Goal: Communication & Community: Answer question/provide support

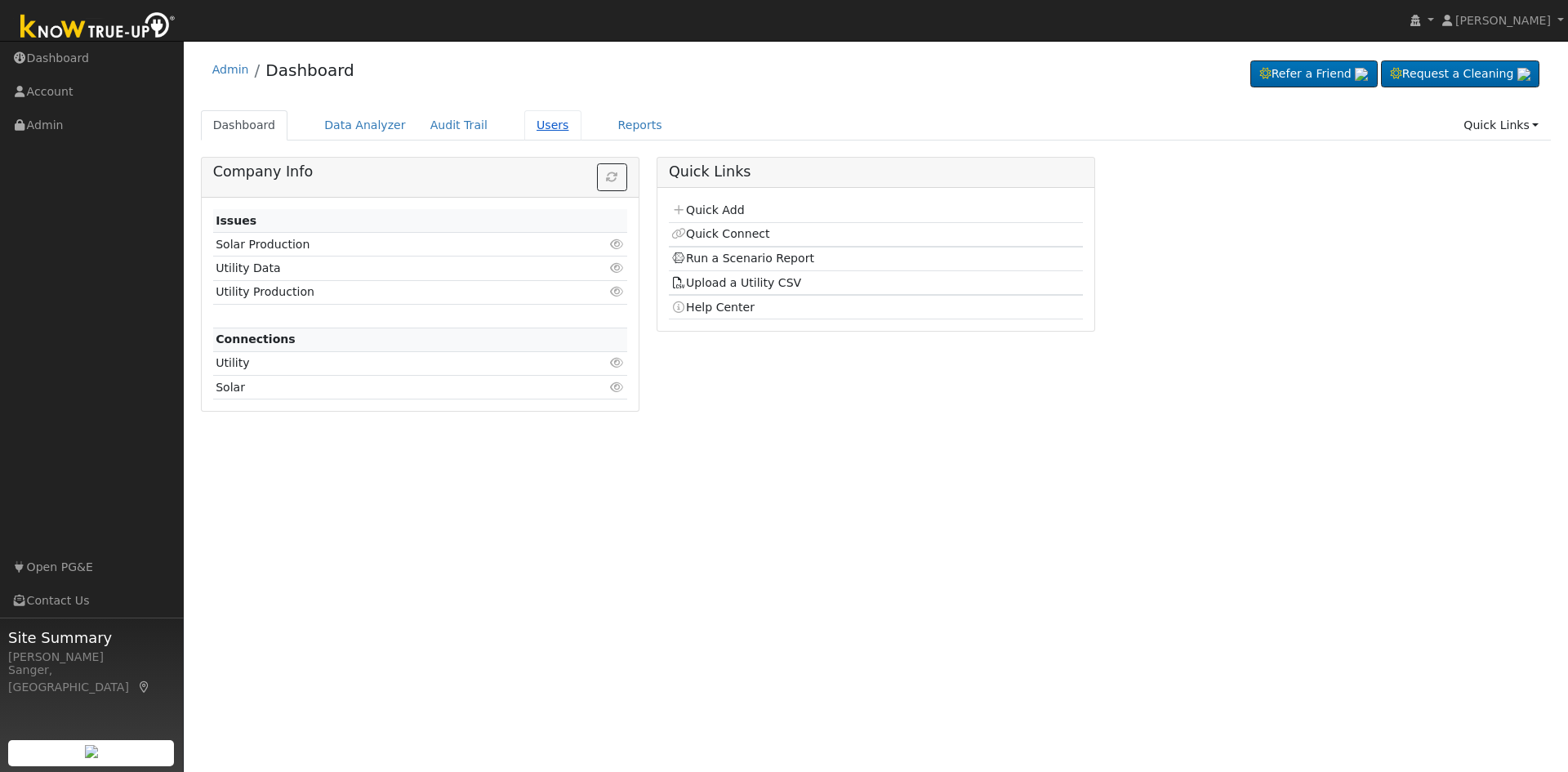
click at [524, 124] on link "Users" at bounding box center [552, 125] width 57 height 30
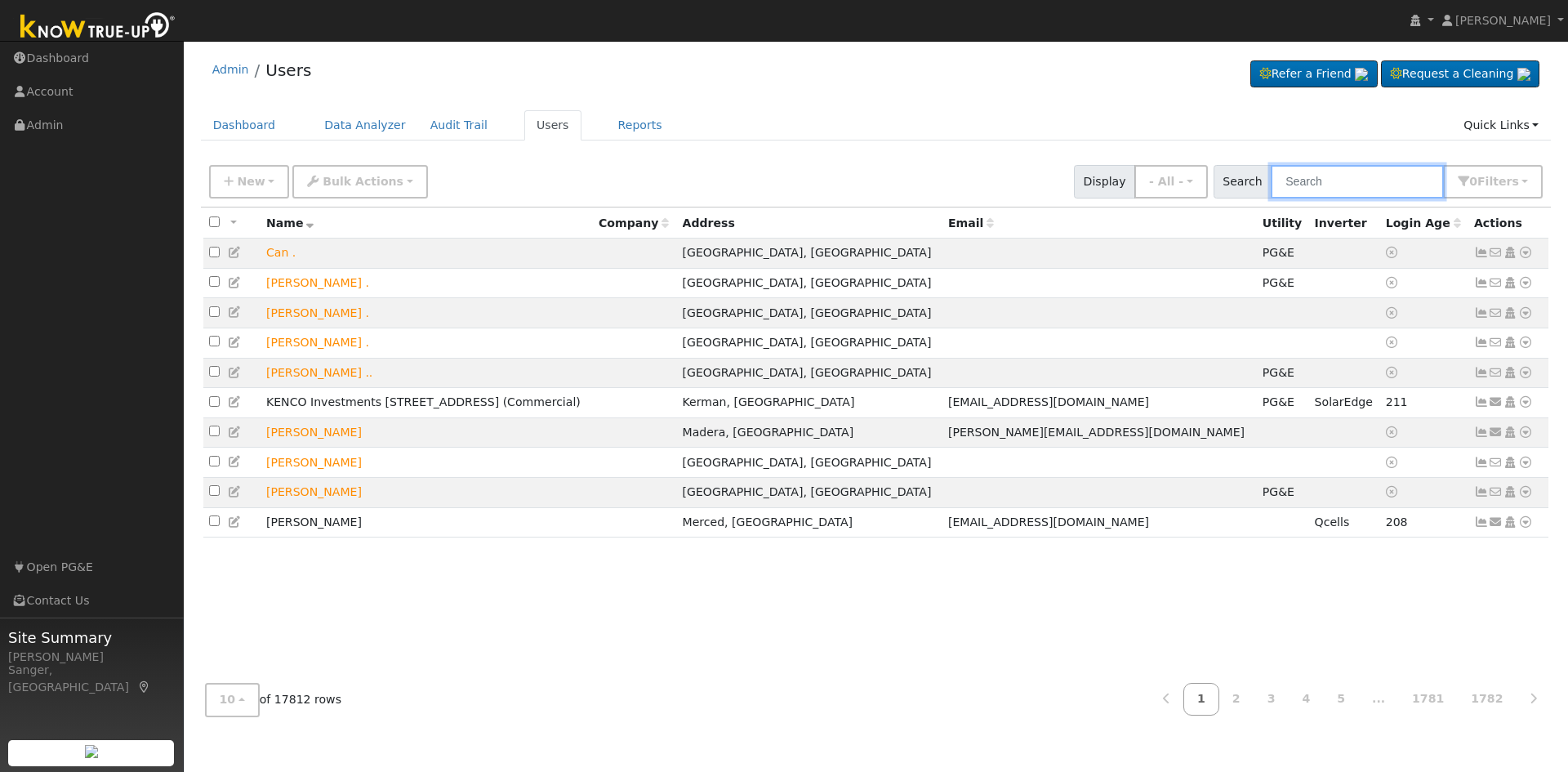
click at [1315, 185] on input "text" at bounding box center [1357, 182] width 173 height 33
paste input "[EMAIL_ADDRESS][DOMAIN_NAME]"
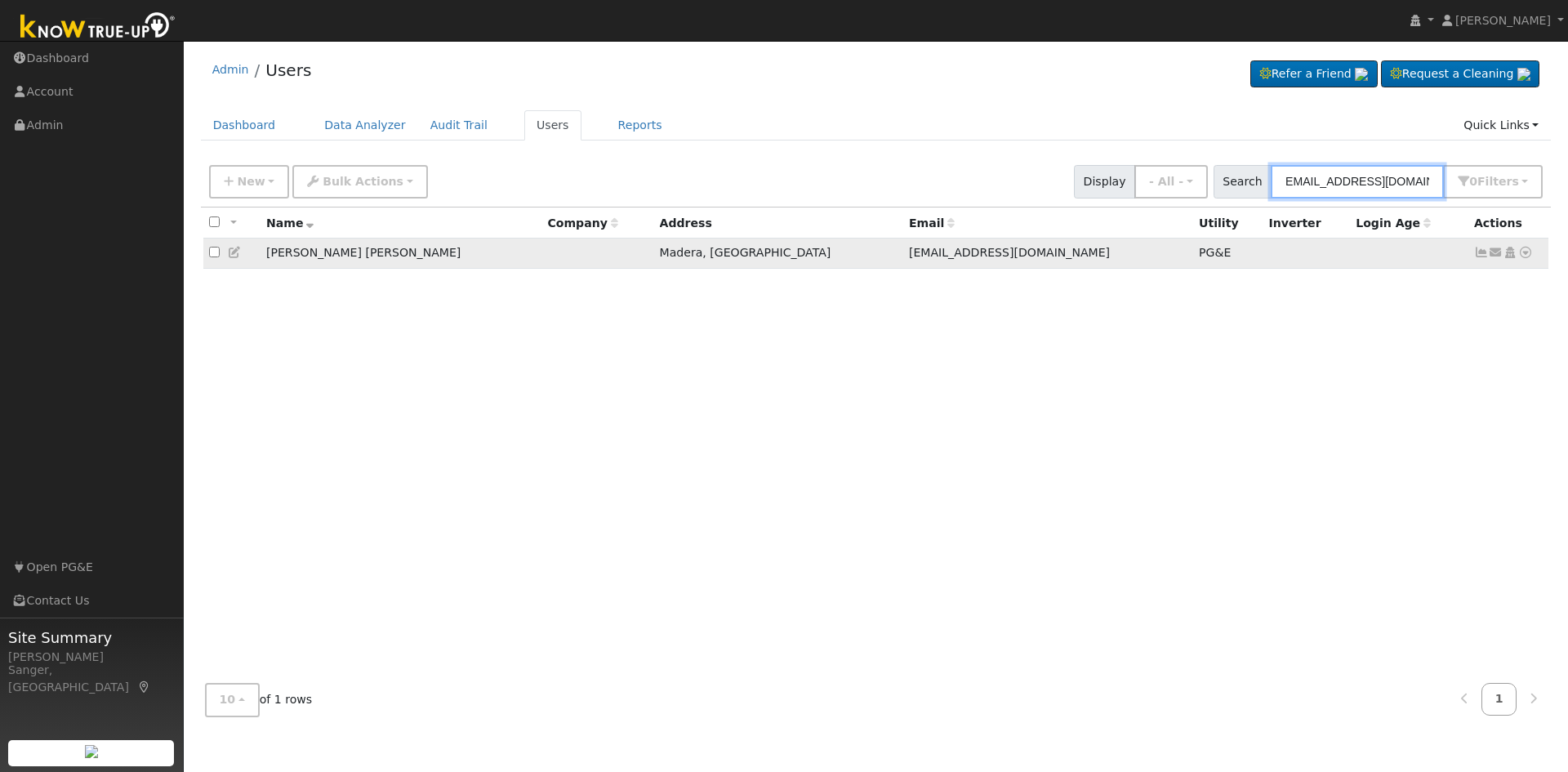
type input "[EMAIL_ADDRESS][DOMAIN_NAME]"
click at [1493, 253] on icon at bounding box center [1496, 252] width 15 height 11
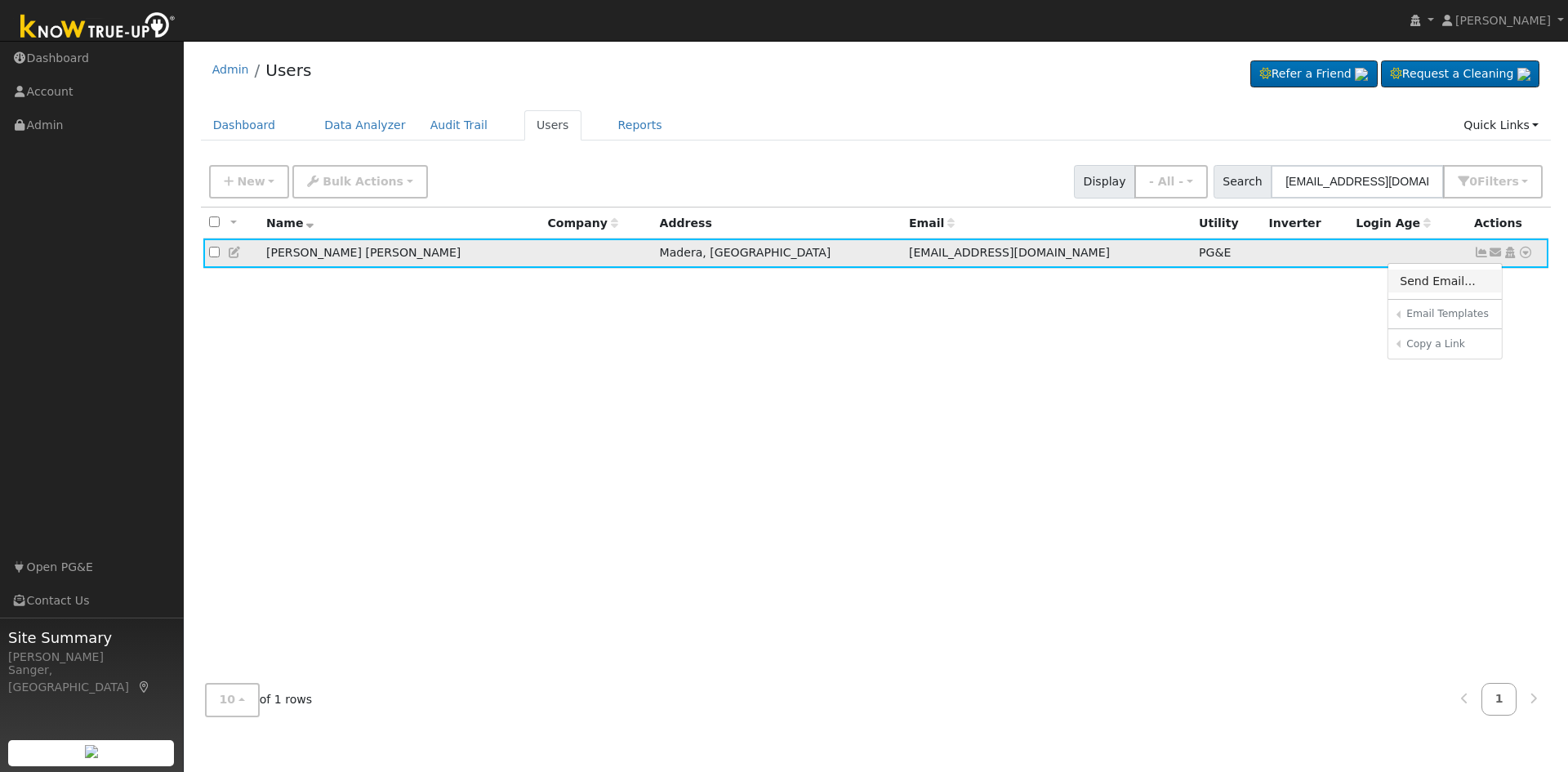
click at [1453, 284] on link "Send Email..." at bounding box center [1445, 281] width 113 height 23
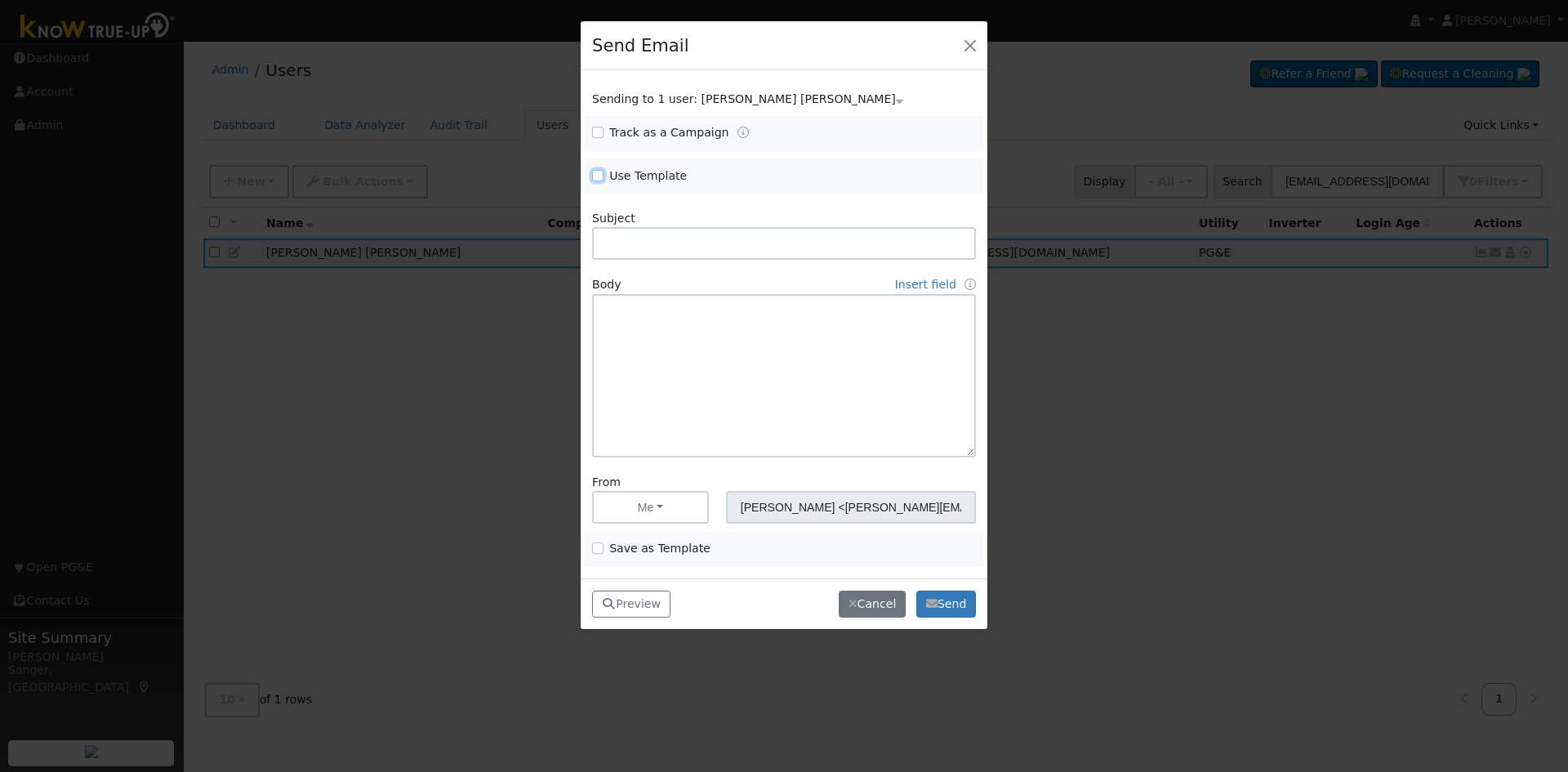
click at [597, 172] on input "Use Template" at bounding box center [597, 175] width 11 height 11
checkbox input "true"
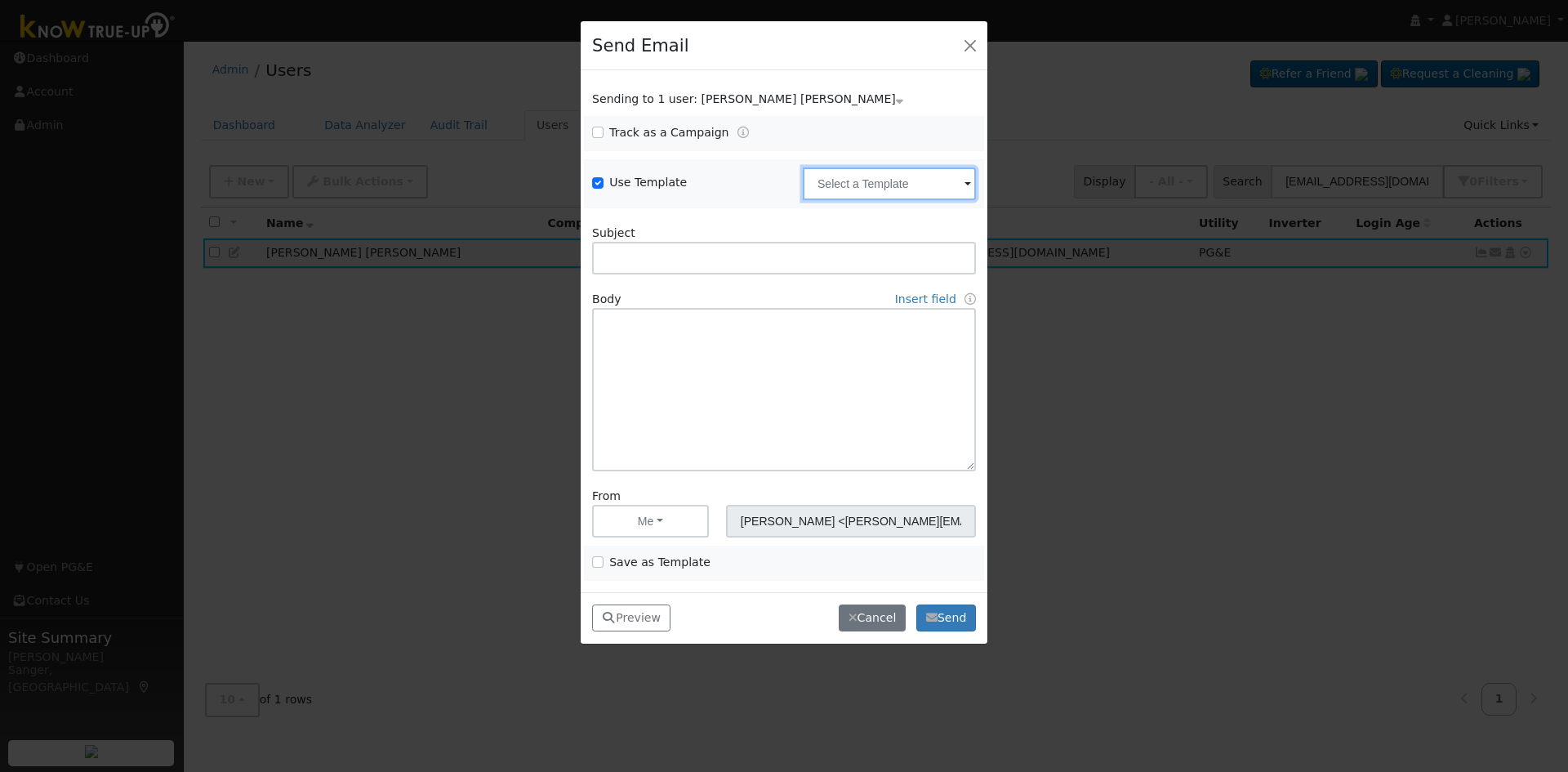
click at [821, 184] on input "text" at bounding box center [889, 183] width 173 height 32
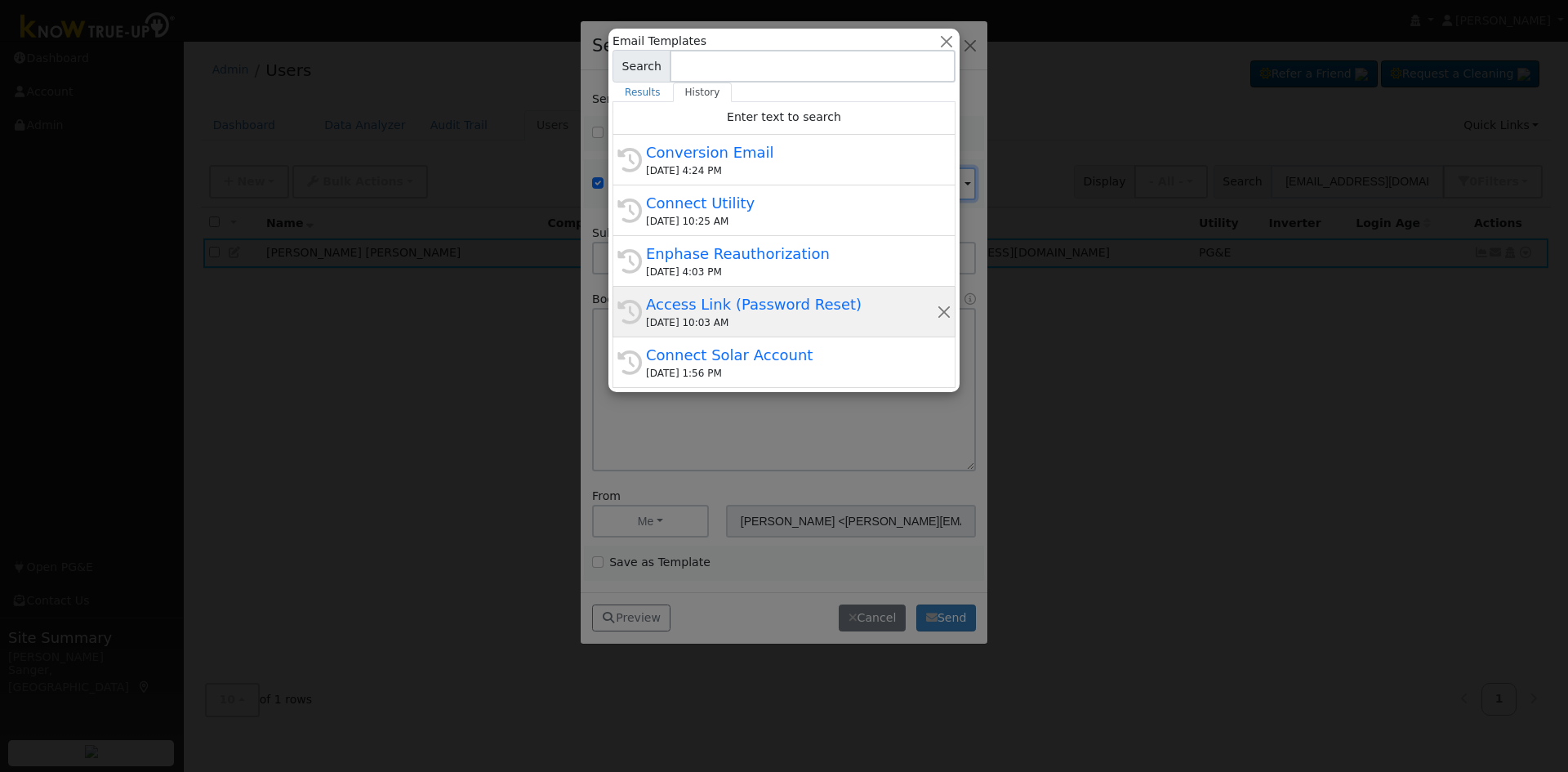
click at [768, 315] on div "Access Link (Password Reset)" at bounding box center [792, 304] width 291 height 22
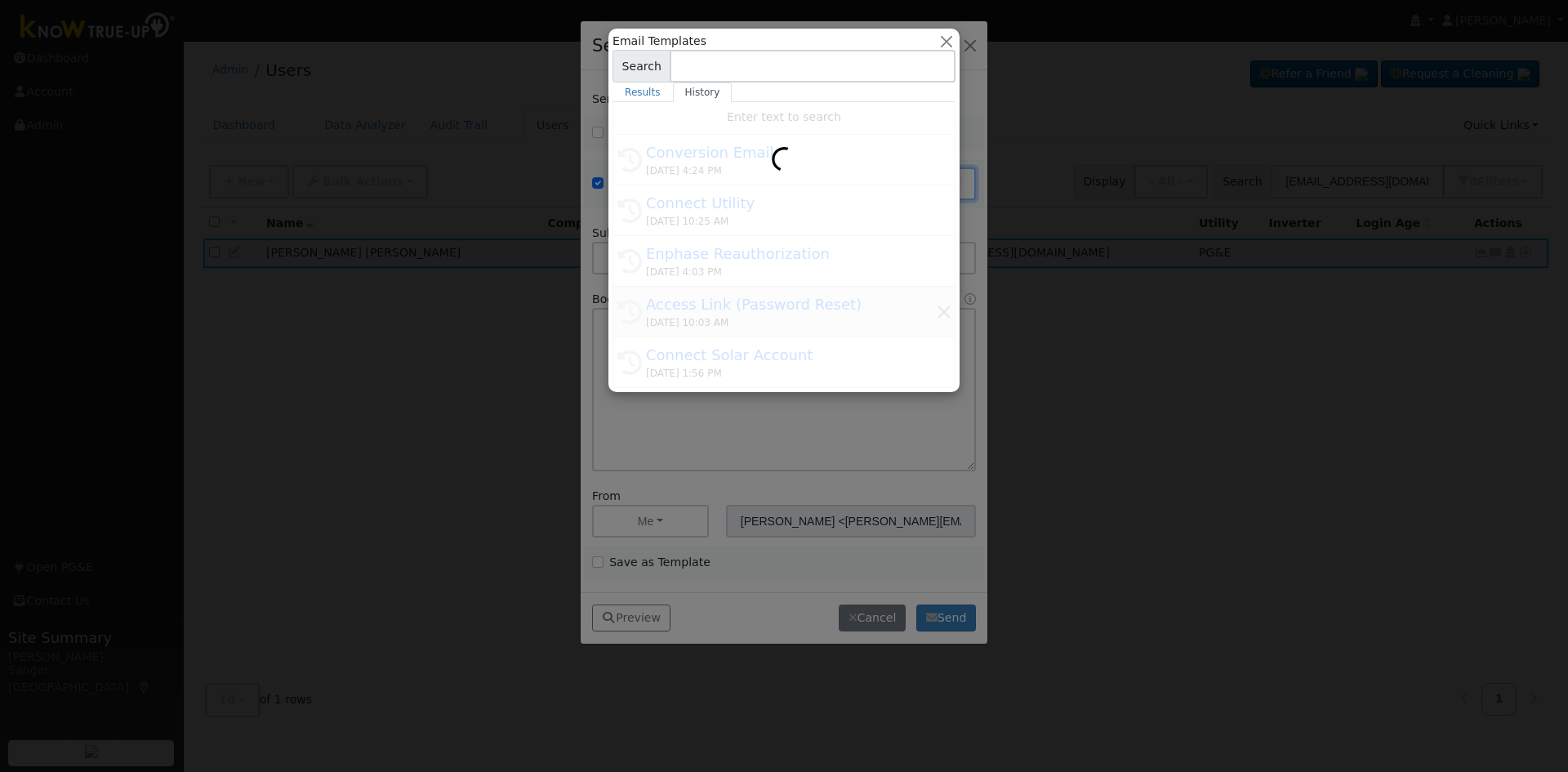
type input "Access Link (Password Reset)"
type input "Know True-Up Access Link (Password Reset)"
type textarea "Dear {user_fname}, Here is a link to access Know True-Up. You will be asked to …"
type input "Know True-Up <[EMAIL_ADDRESS][DOMAIN_NAME]>"
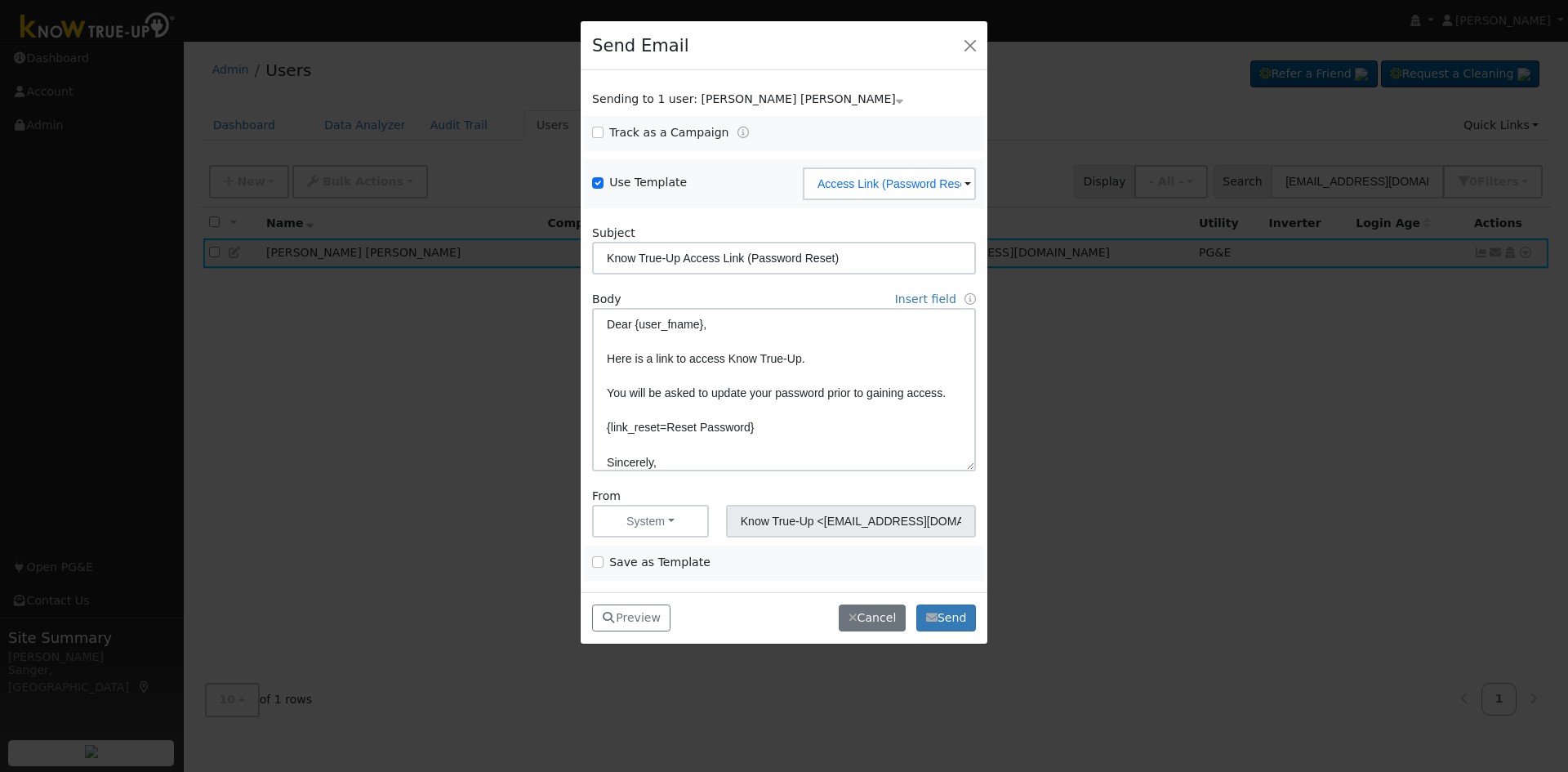
click at [938, 603] on div "Preview Preview Close Cancel Are you sure you want to cancel? No Yes Send Sendi…" at bounding box center [784, 618] width 407 height 52
click at [940, 619] on button "Send" at bounding box center [946, 618] width 60 height 28
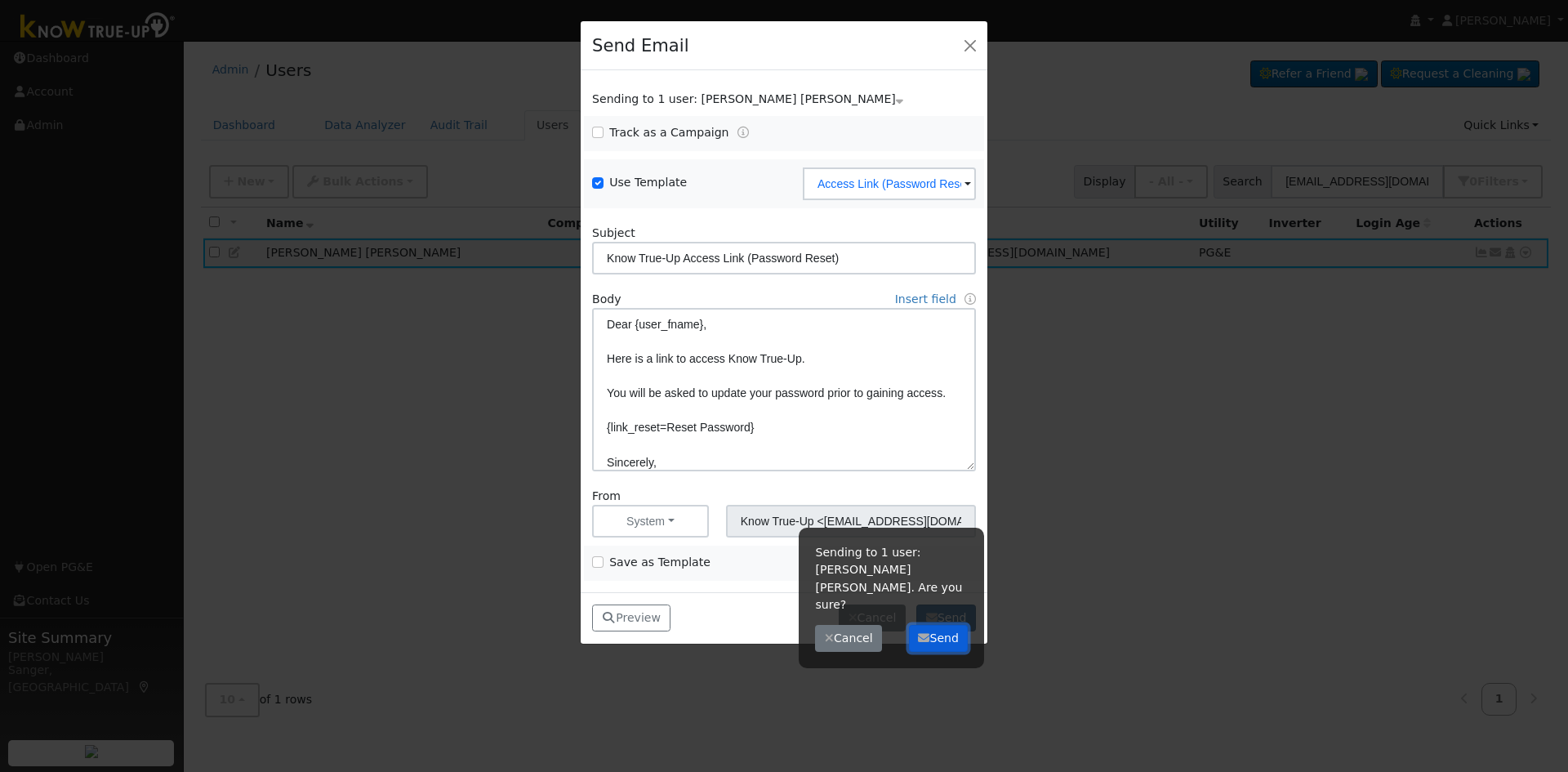
click at [940, 625] on button "Send" at bounding box center [939, 640] width 60 height 28
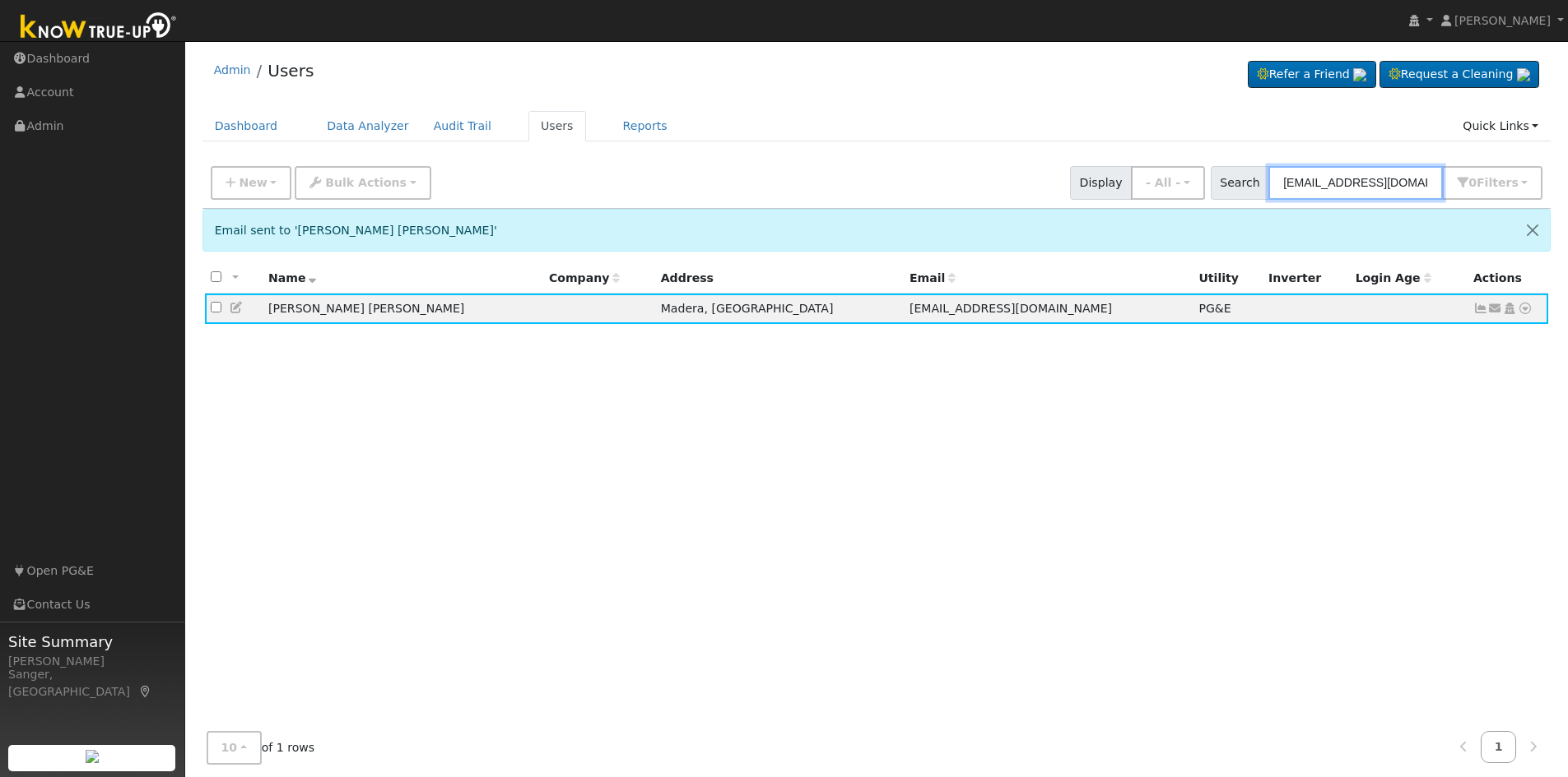
click at [1376, 181] on input "[EMAIL_ADDRESS][DOMAIN_NAME]" at bounding box center [1354, 183] width 174 height 34
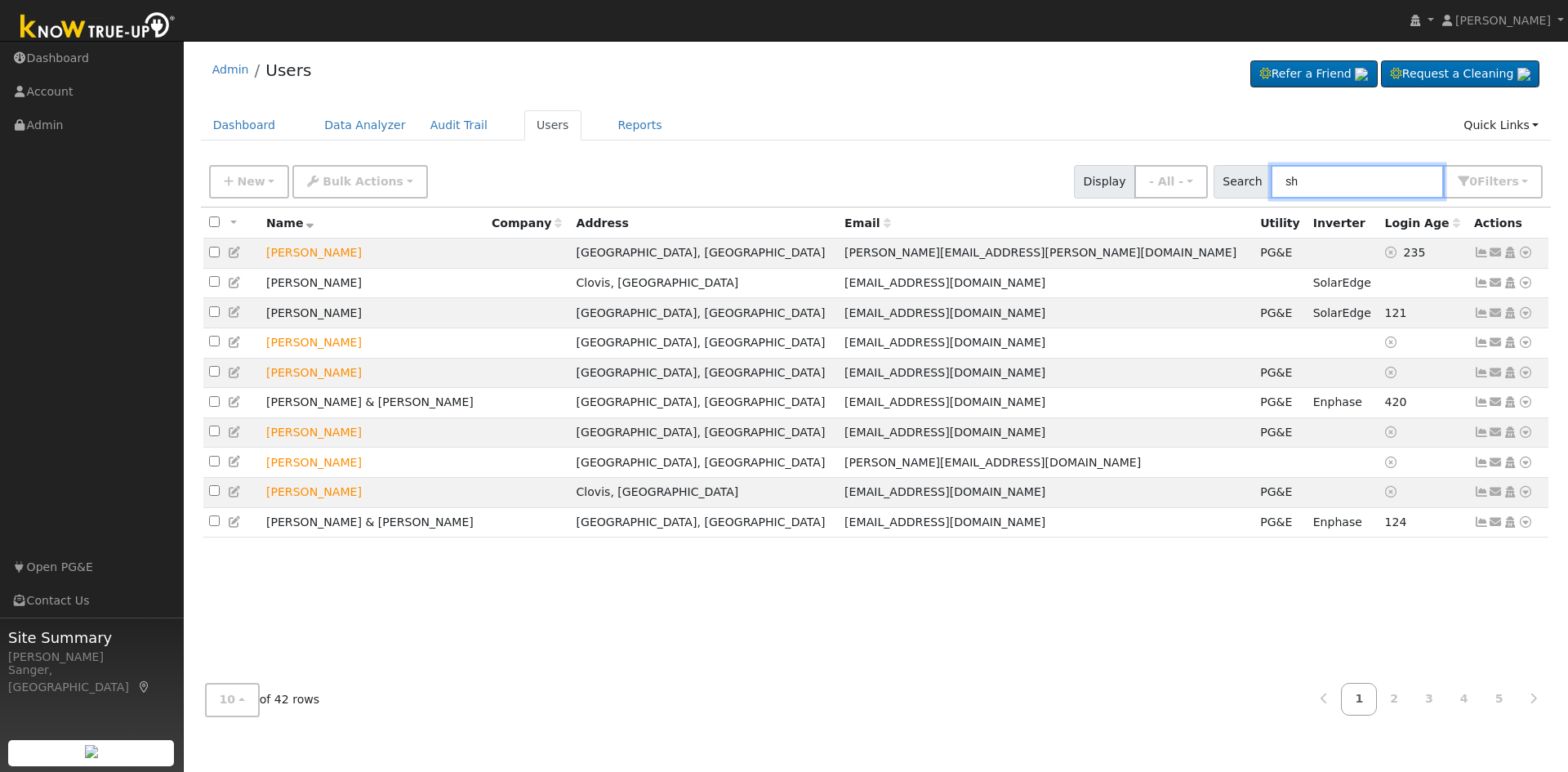
type input "s"
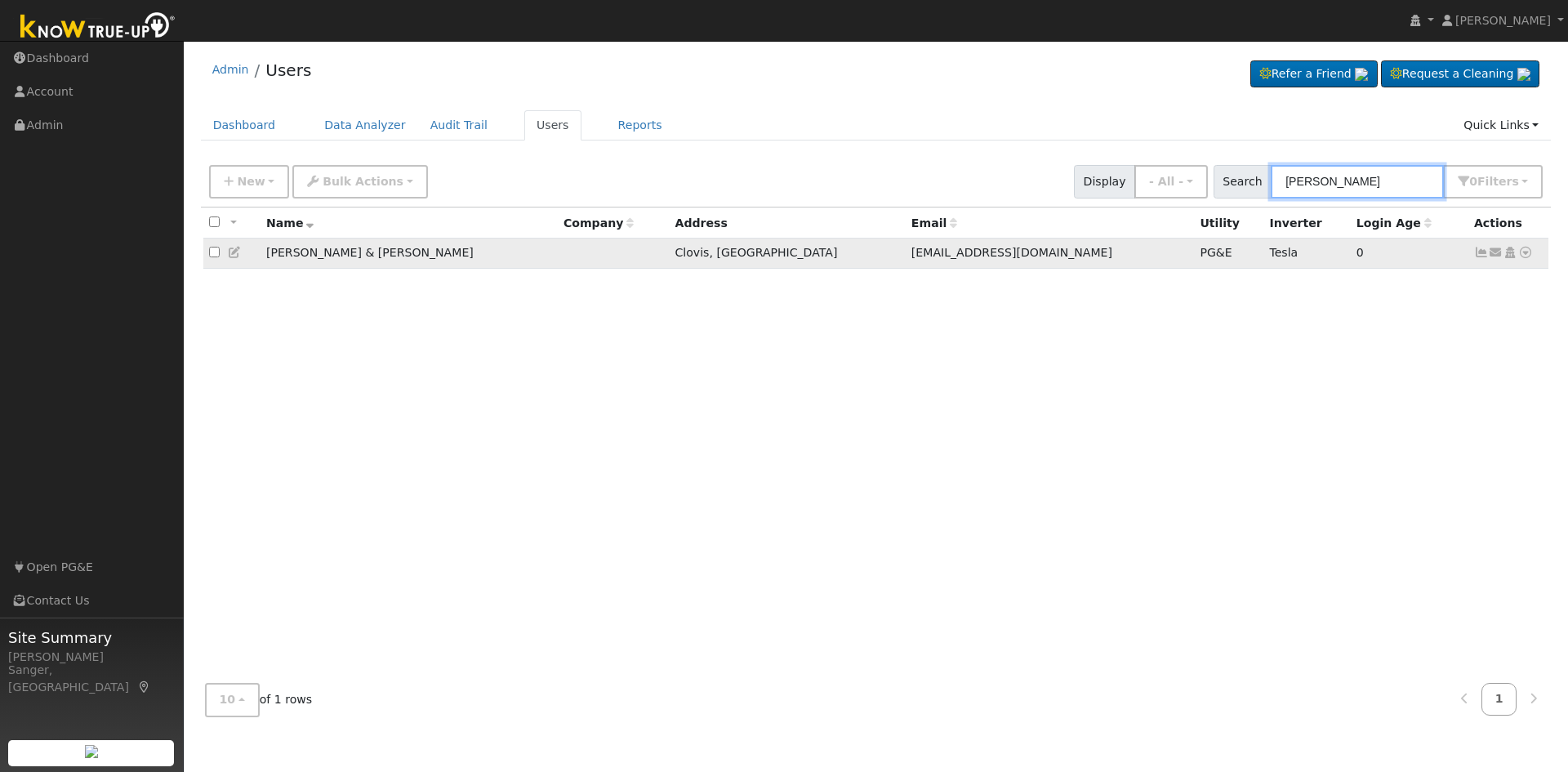
type input "[PERSON_NAME]"
click at [1481, 256] on icon at bounding box center [1481, 252] width 15 height 11
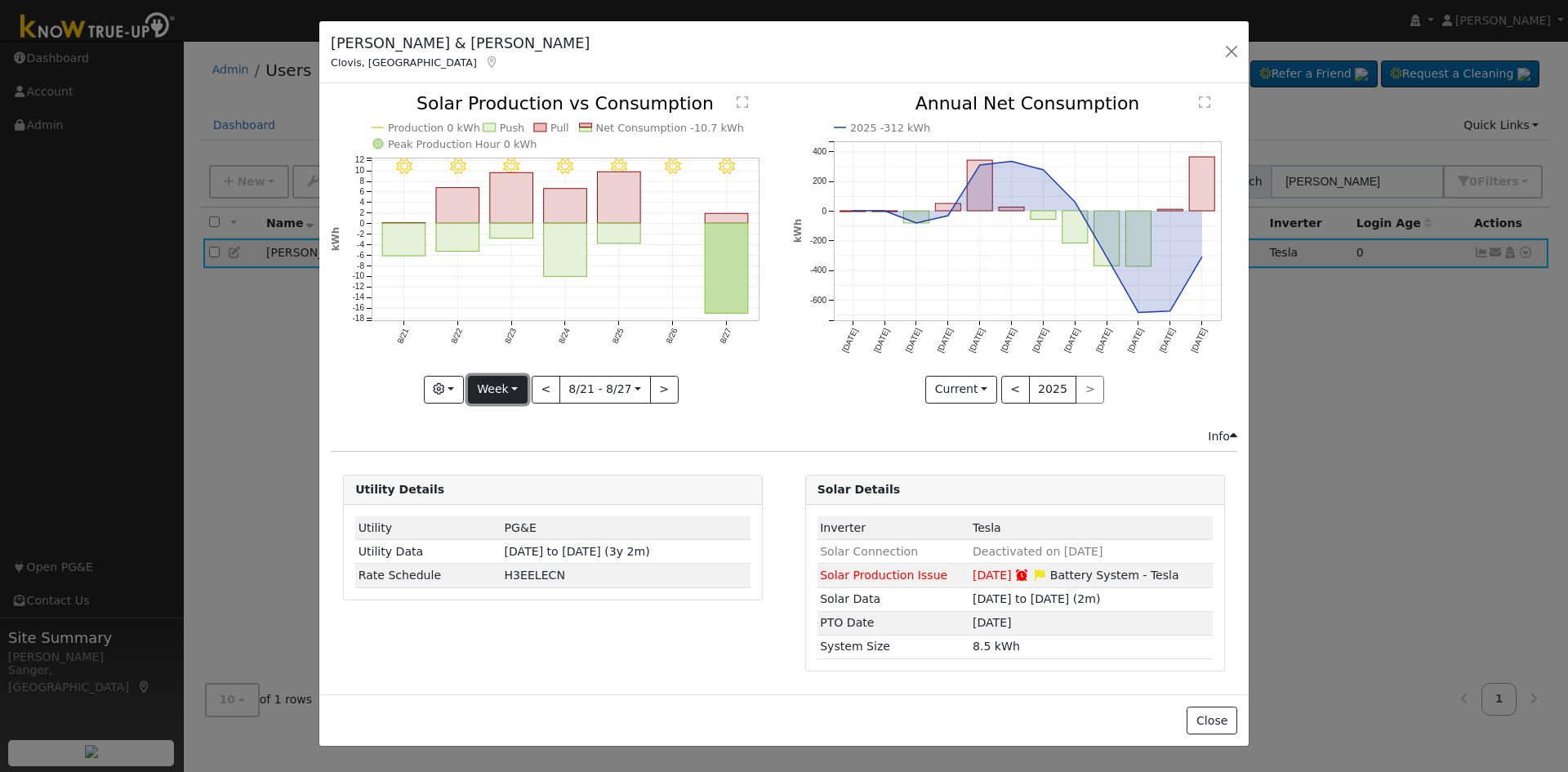
click at [493, 390] on button "Week" at bounding box center [498, 390] width 60 height 28
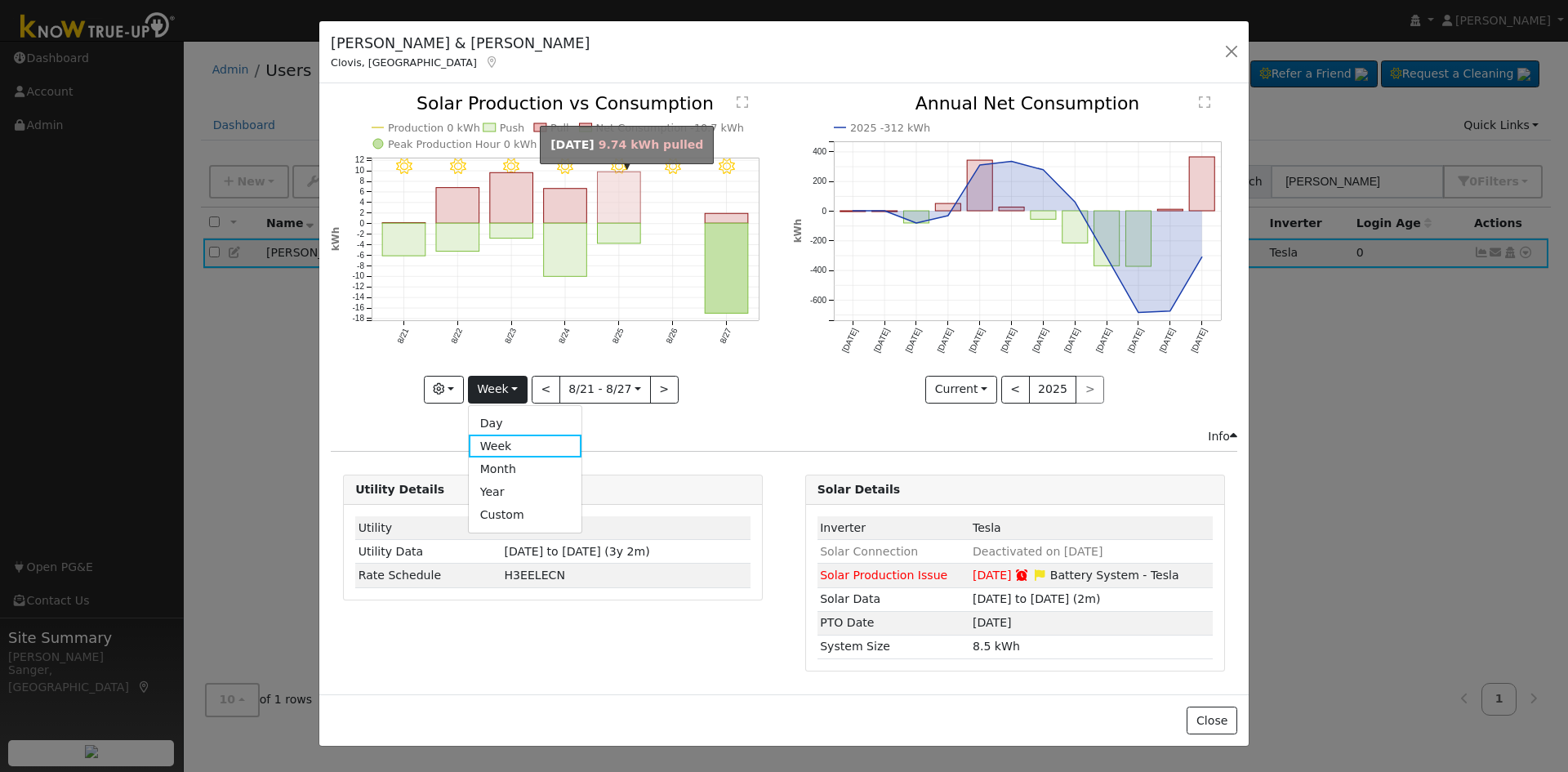
click at [628, 188] on rect "onclick=""" at bounding box center [619, 198] width 43 height 52
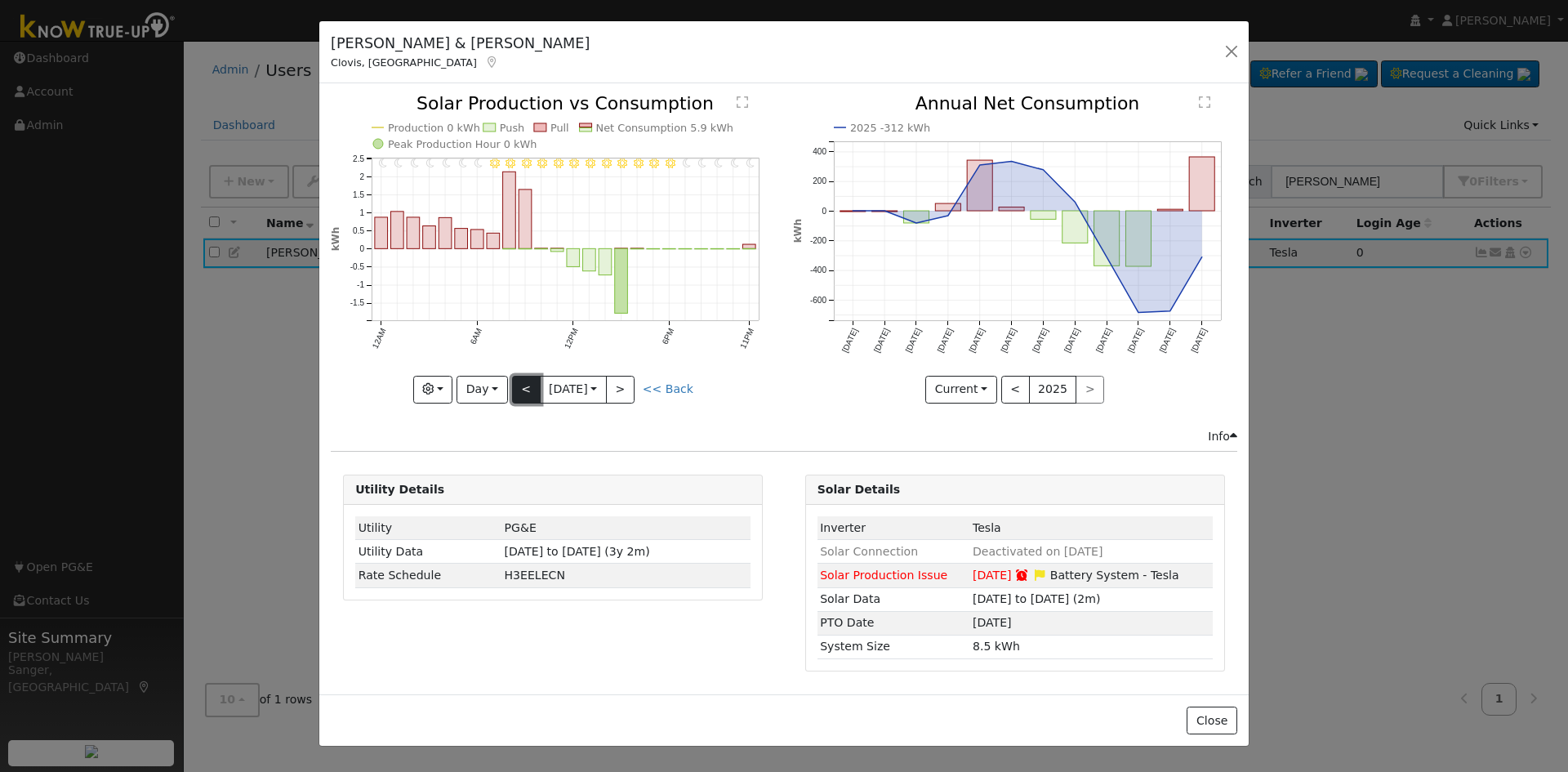
click at [519, 386] on button "<" at bounding box center [526, 390] width 29 height 28
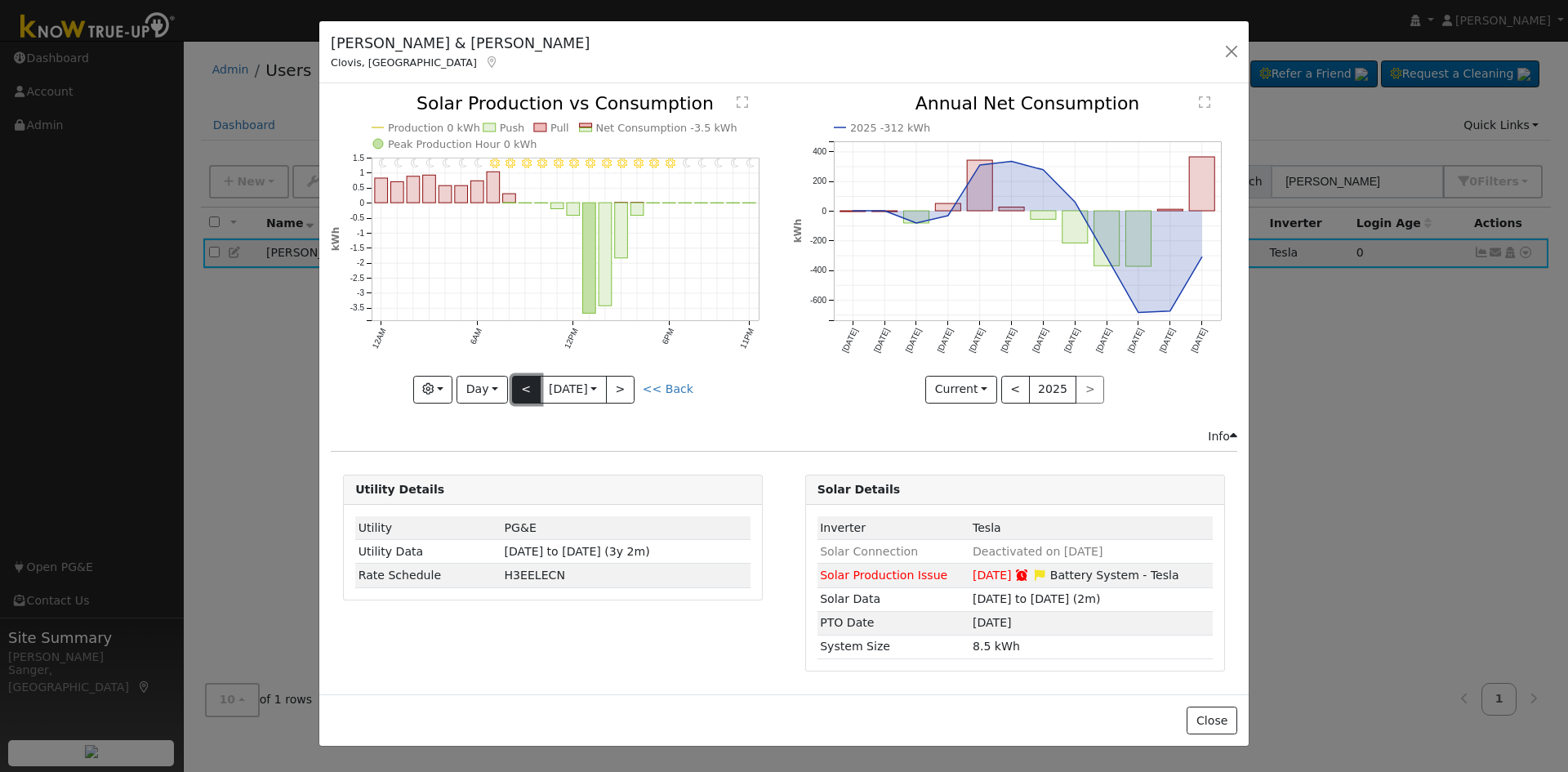
click at [519, 386] on button "<" at bounding box center [526, 390] width 29 height 28
type input "[DATE]"
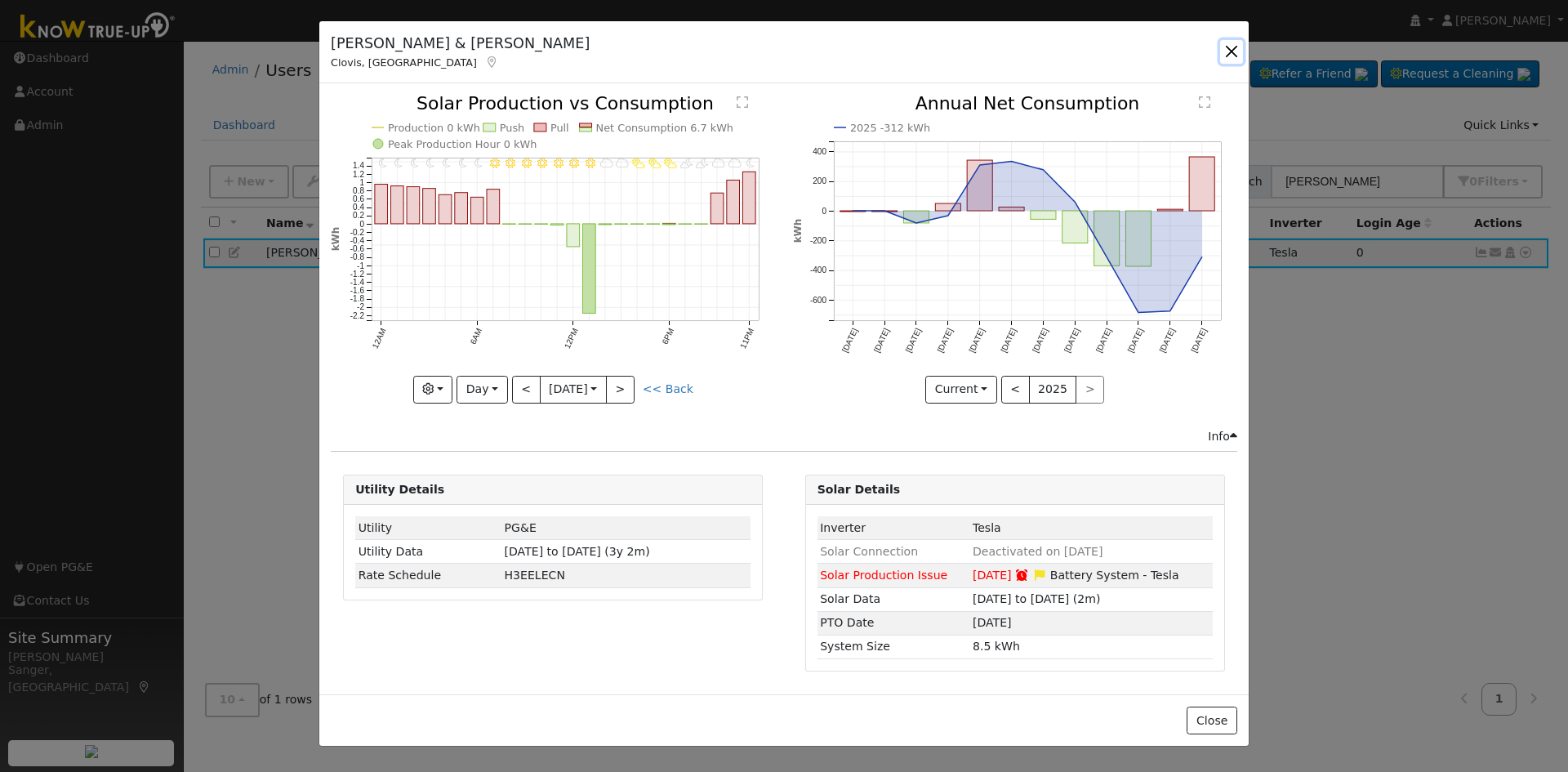
click at [1235, 50] on button "button" at bounding box center [1232, 52] width 23 height 23
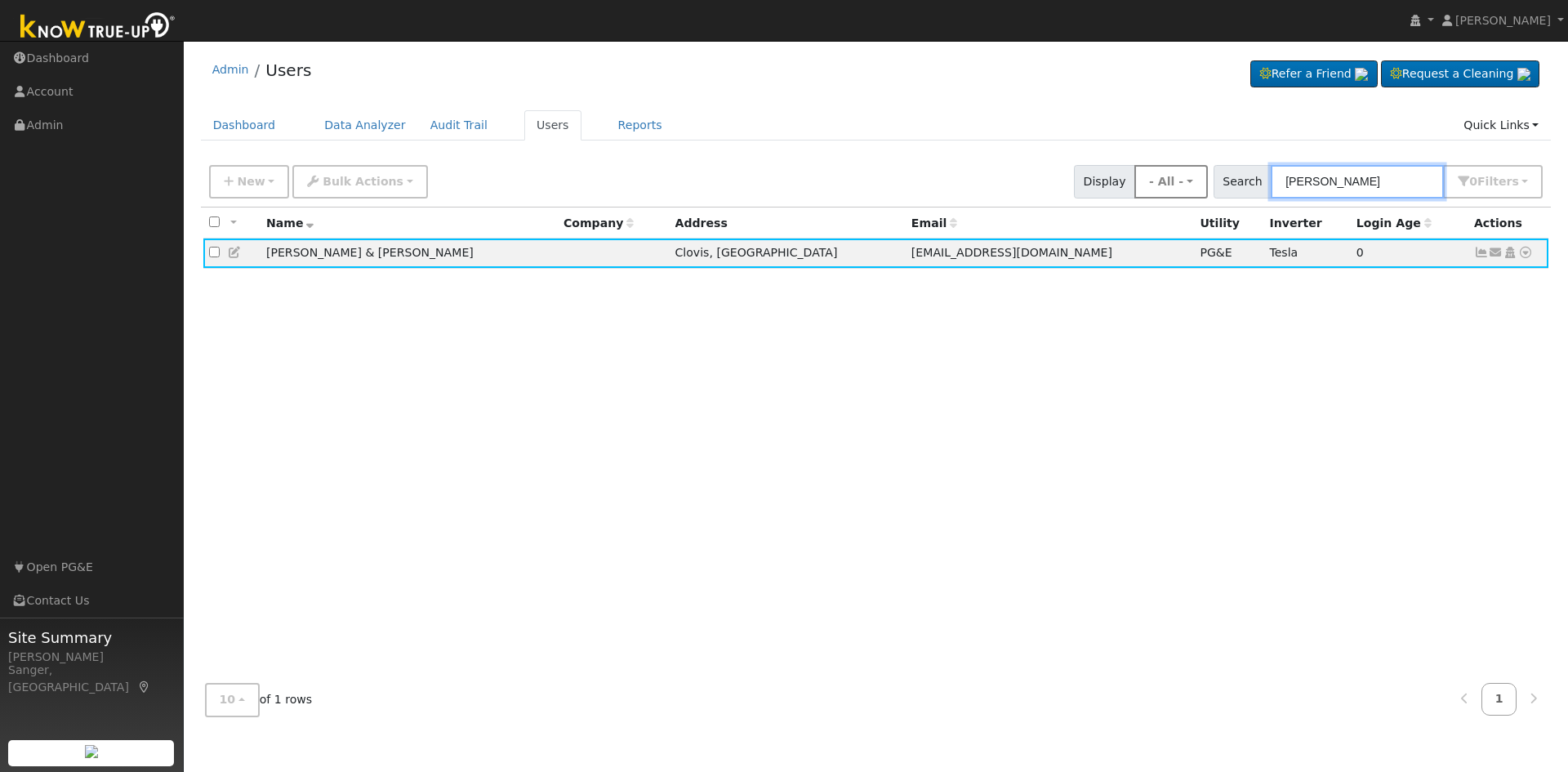
drag, startPoint x: 1378, startPoint y: 182, endPoint x: 1221, endPoint y: 185, distance: 157.0
click at [1221, 185] on div "New Add User Quick Add Quick Connect Quick Convert Lead Bulk Actions Send Email…" at bounding box center [876, 179] width 1341 height 39
paste input "[PERSON_NAME]"
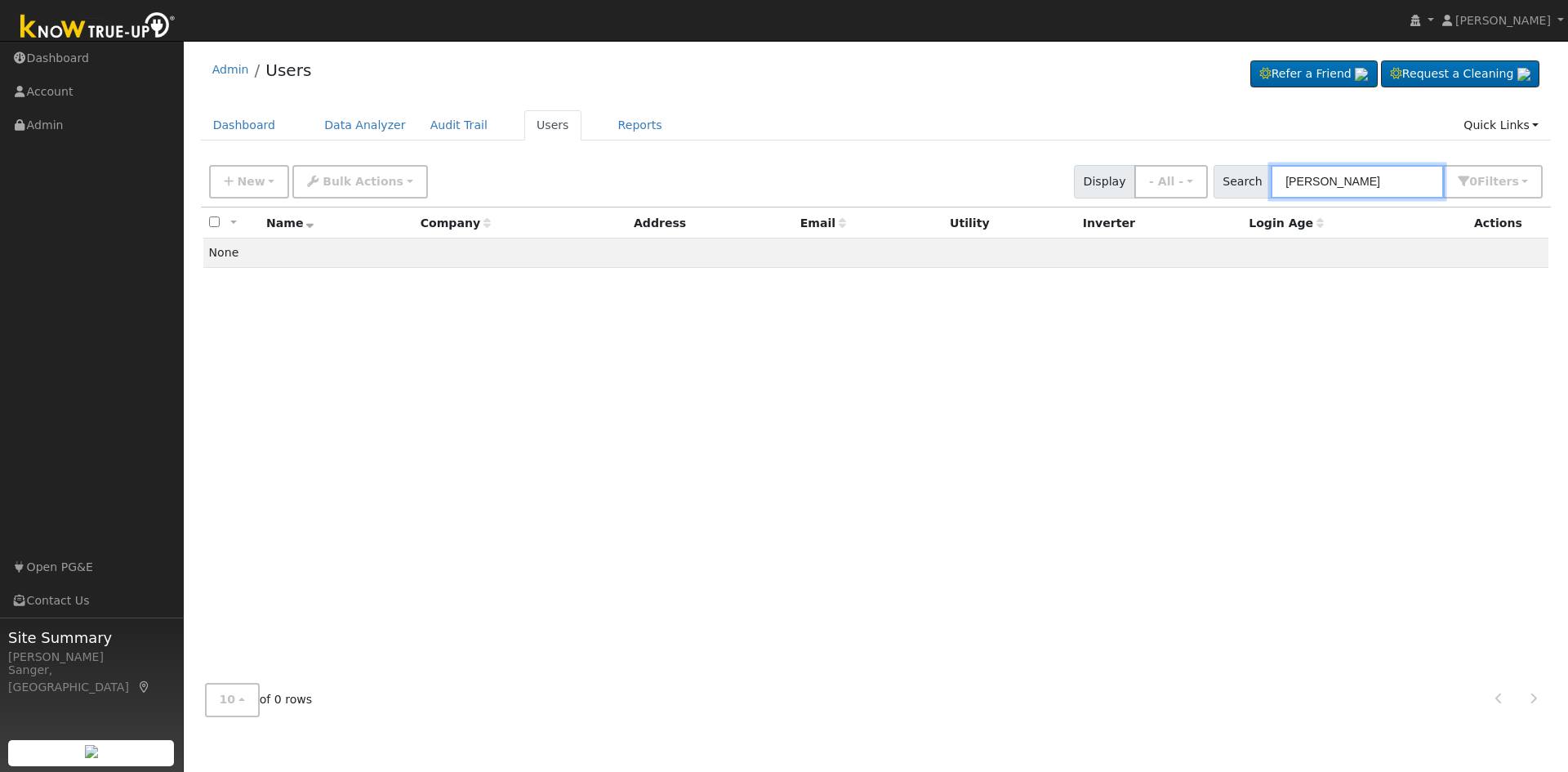
click at [1400, 182] on input "[PERSON_NAME]" at bounding box center [1357, 182] width 173 height 33
type input "[PERSON_NAME]"
click at [1396, 182] on input "[PERSON_NAME]" at bounding box center [1357, 182] width 173 height 33
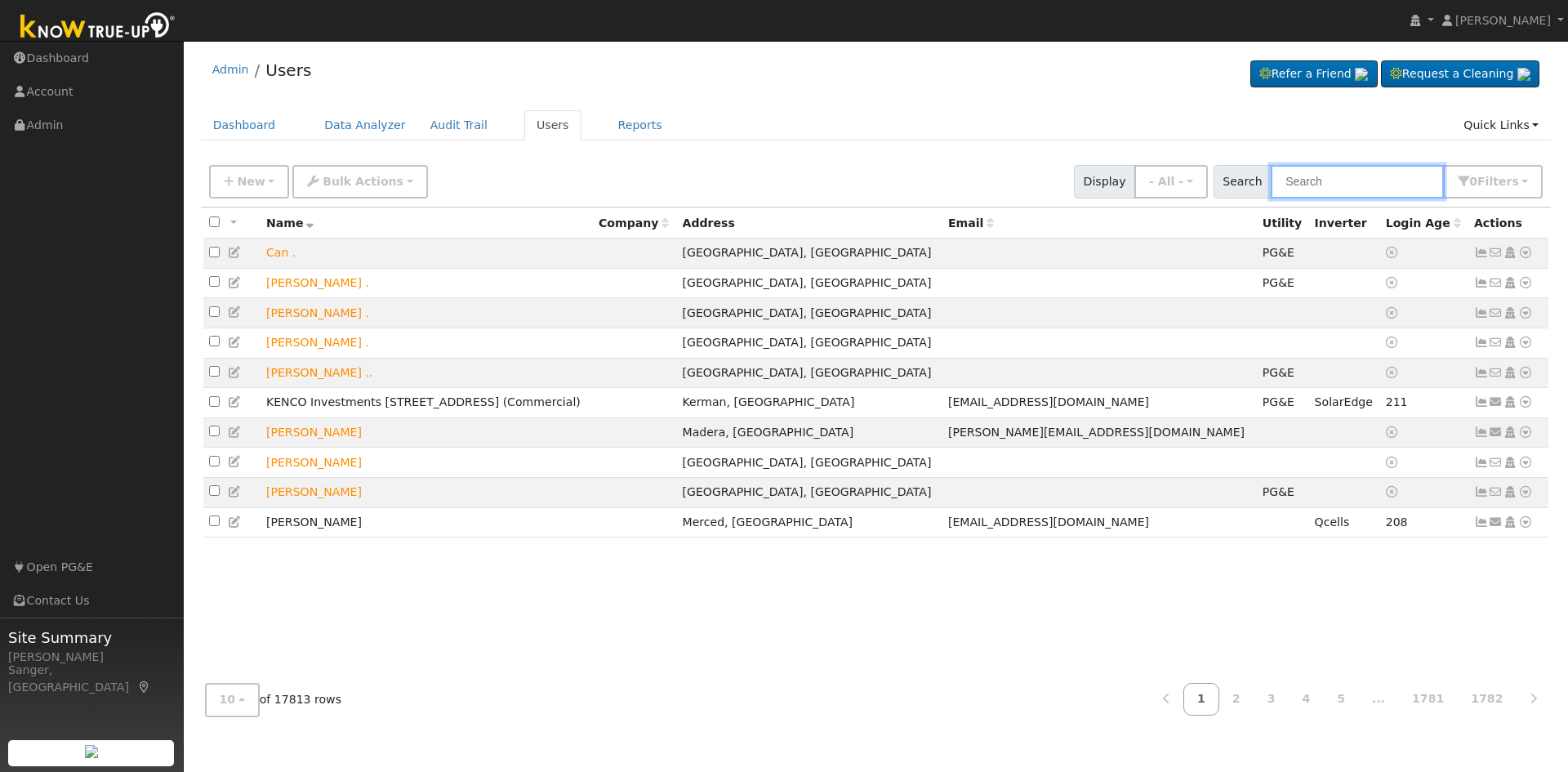
click at [1327, 183] on input "text" at bounding box center [1357, 182] width 173 height 33
paste input "[PERSON_NAME]"
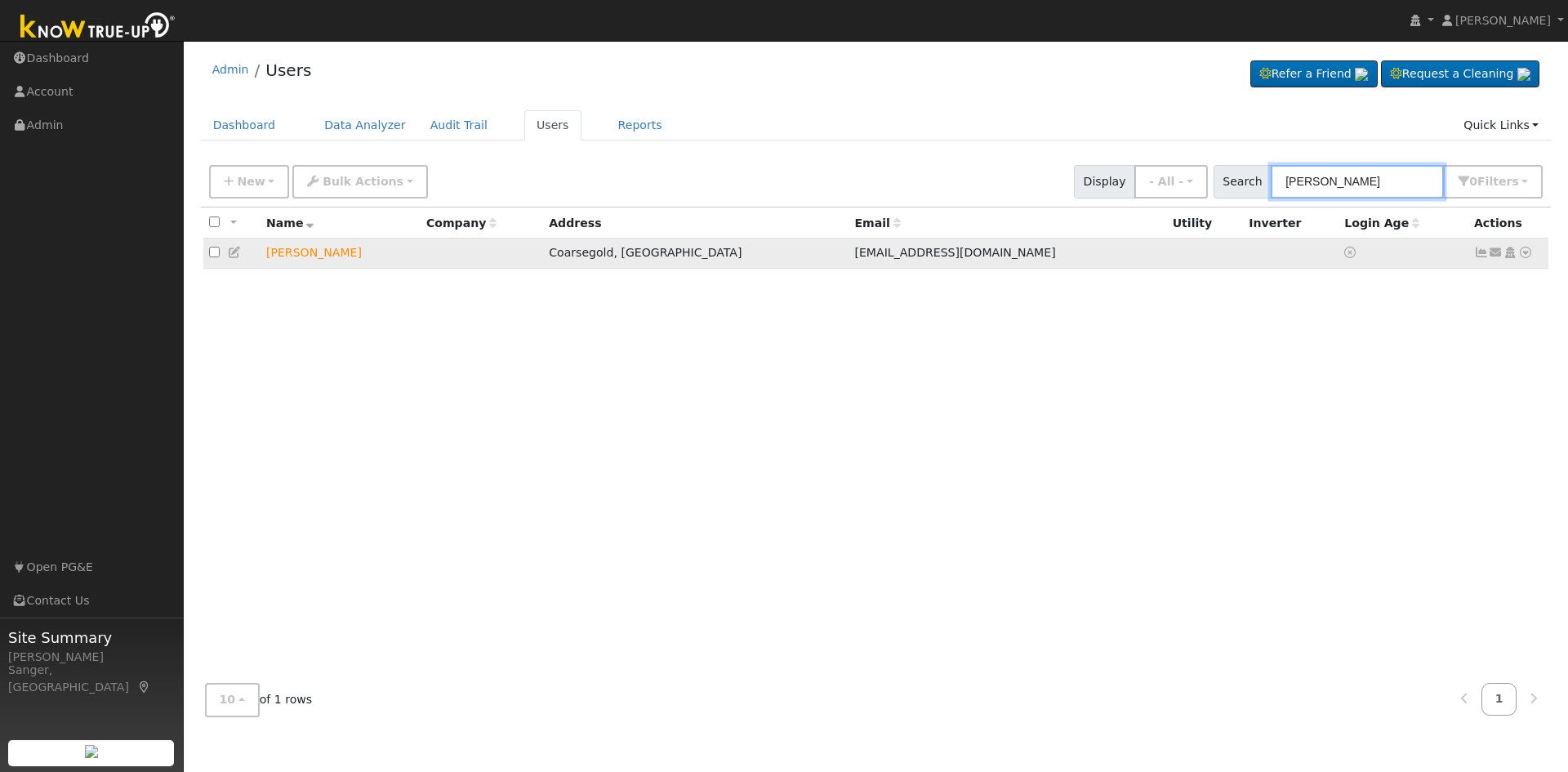
type input "[PERSON_NAME]"
click at [1497, 256] on icon at bounding box center [1496, 252] width 15 height 11
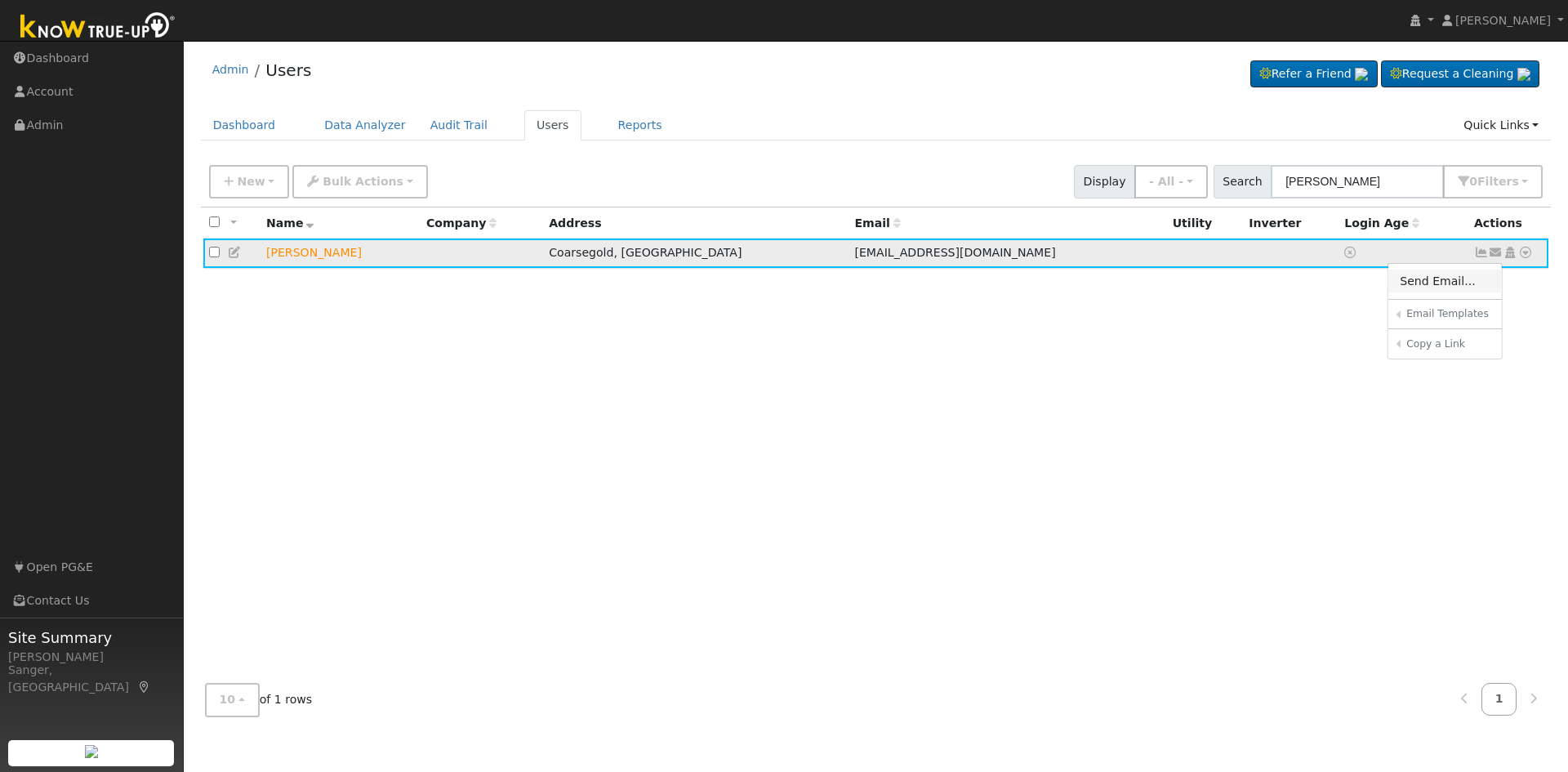
click at [1434, 283] on link "Send Email..." at bounding box center [1445, 281] width 113 height 23
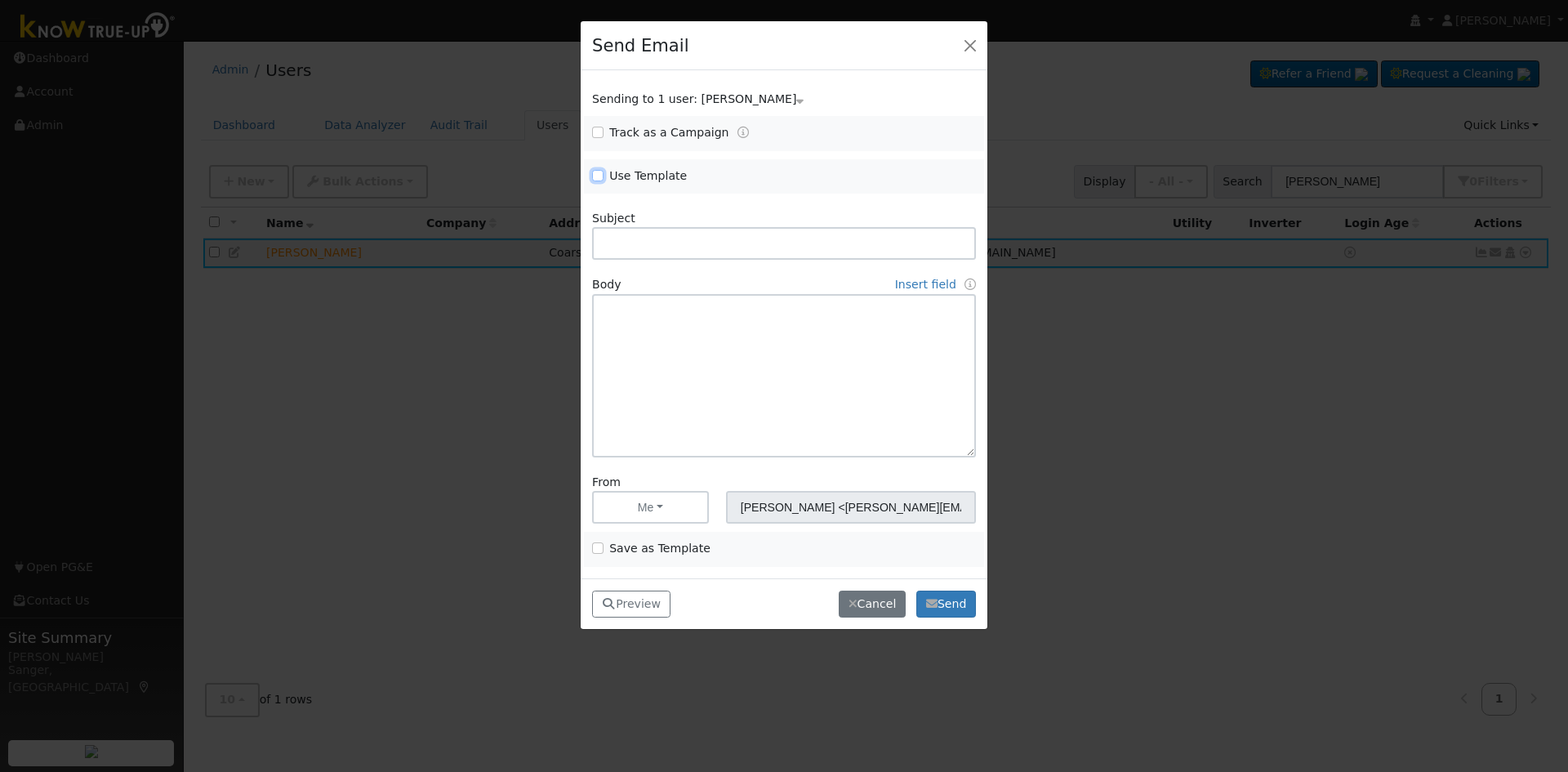
click at [597, 175] on input "Use Template" at bounding box center [597, 175] width 11 height 11
checkbox input "true"
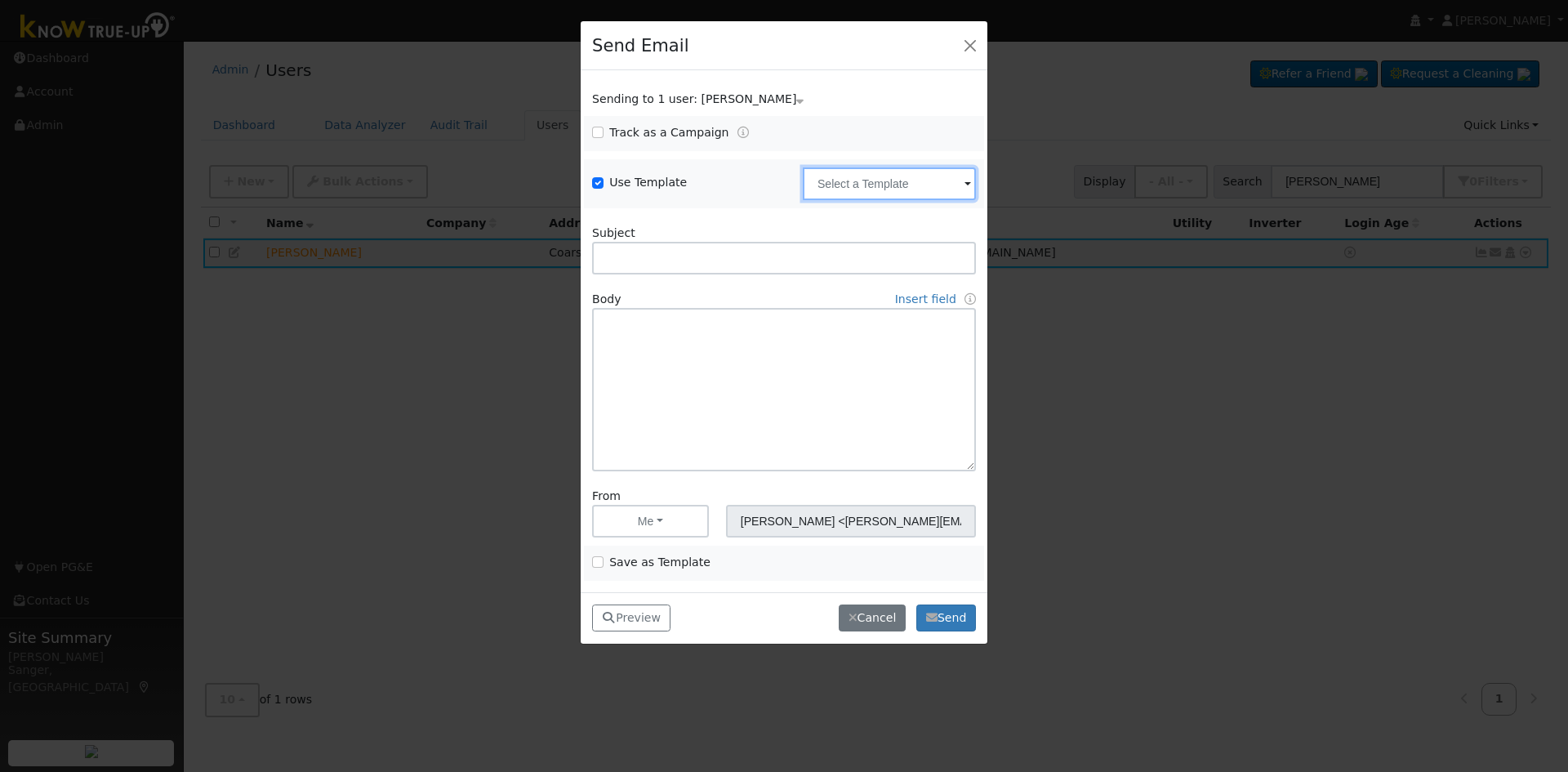
click at [901, 187] on input "text" at bounding box center [889, 183] width 173 height 32
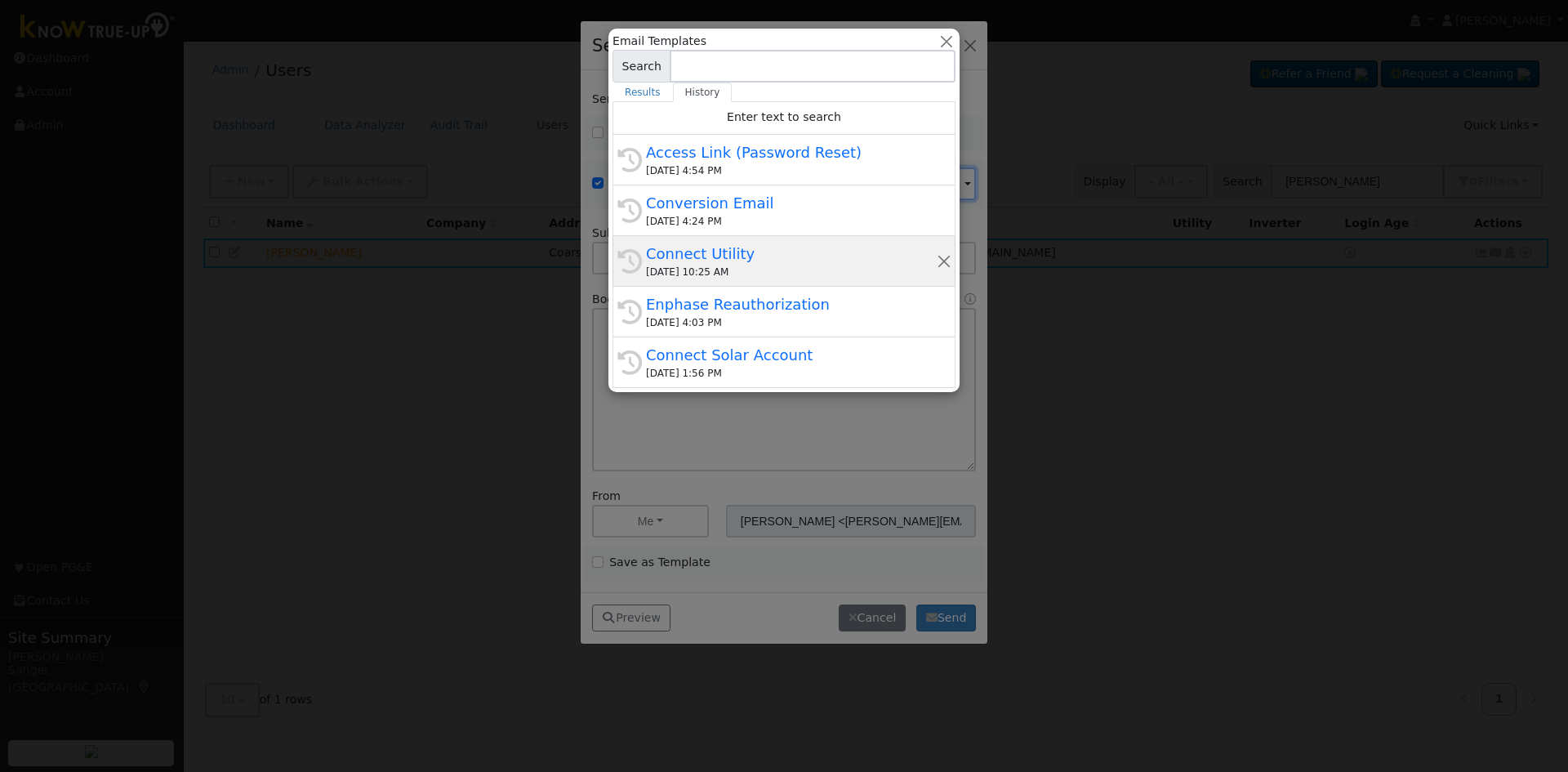
click at [745, 258] on div "Connect Utility" at bounding box center [792, 254] width 291 height 22
type input "Connect Utility"
type textarea "Hello, Please use the link below to connect your utility company to Know True-U…"
type input "Know True-Up <[EMAIL_ADDRESS][DOMAIN_NAME]>"
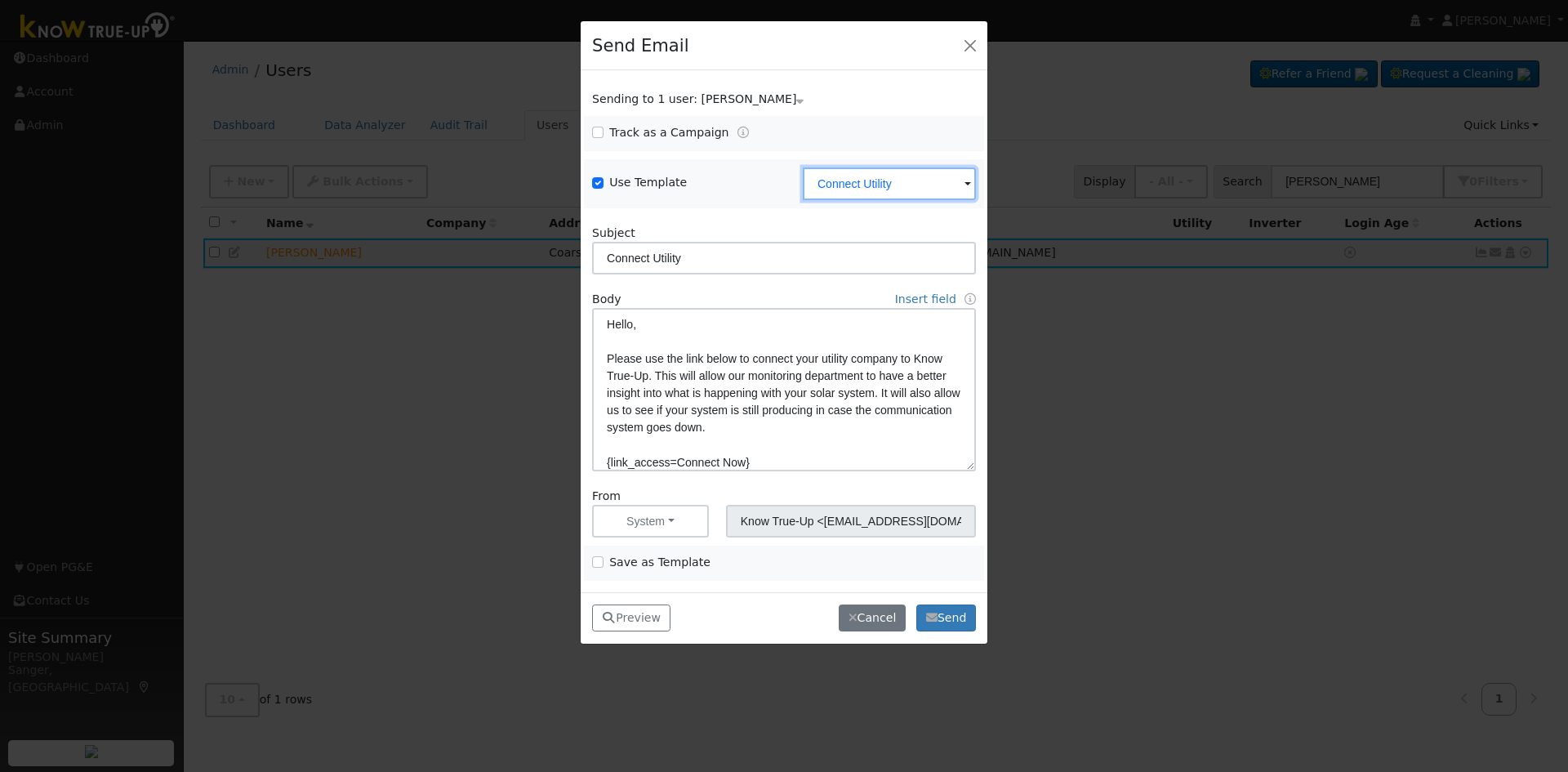
click at [948, 182] on input "Connect Utility" at bounding box center [889, 183] width 173 height 32
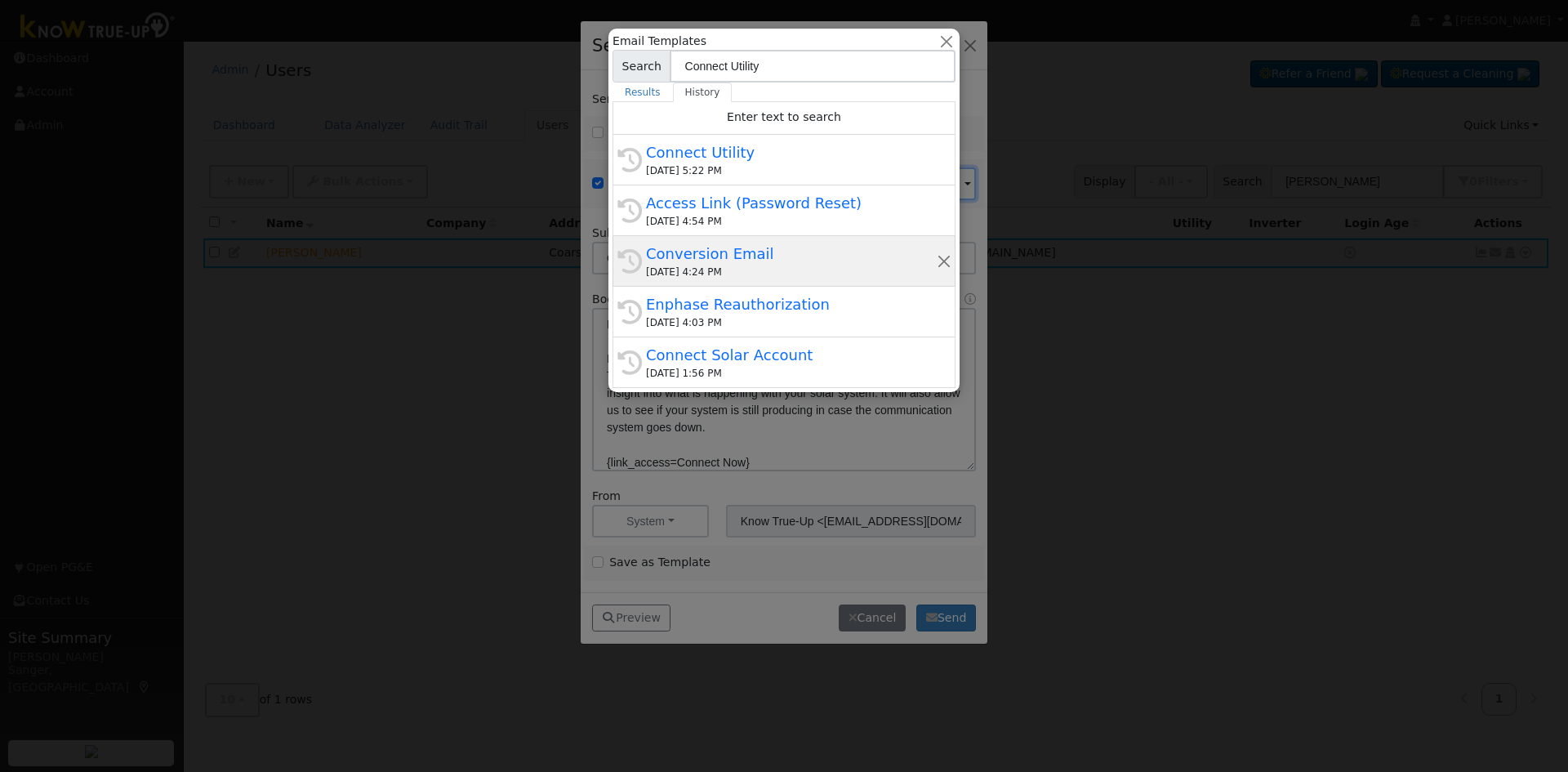
click at [754, 268] on div "[DATE] 4:24 PM" at bounding box center [792, 272] width 291 height 15
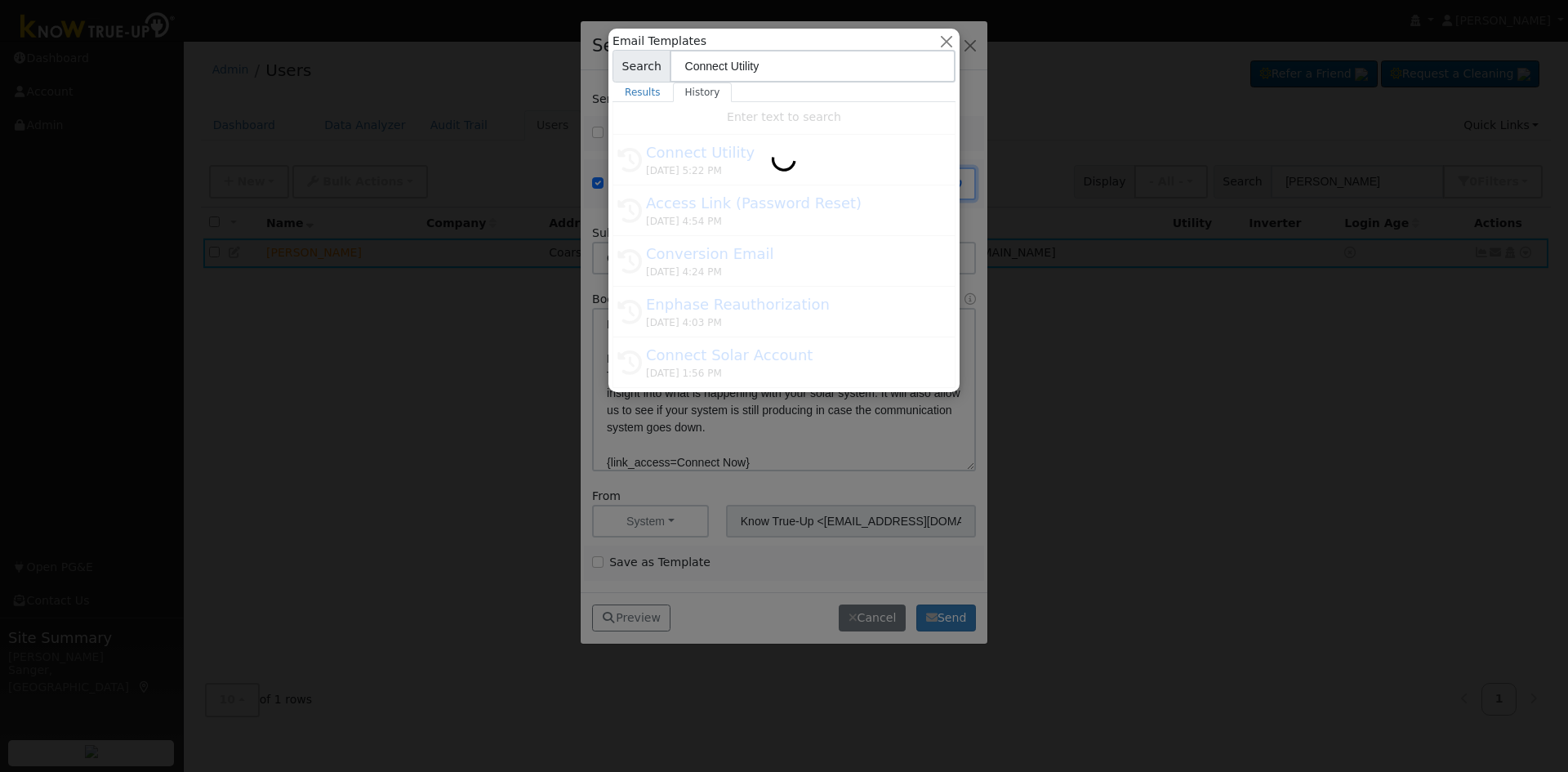
type input "Conversion Email"
type input "Connect Your Utility Account"
type textarea "Dear {user_fname}, The first step is to connect your electric utility account. …"
type input "[PERSON_NAME] <[PERSON_NAME][EMAIL_ADDRESS][DOMAIN_NAME]>"
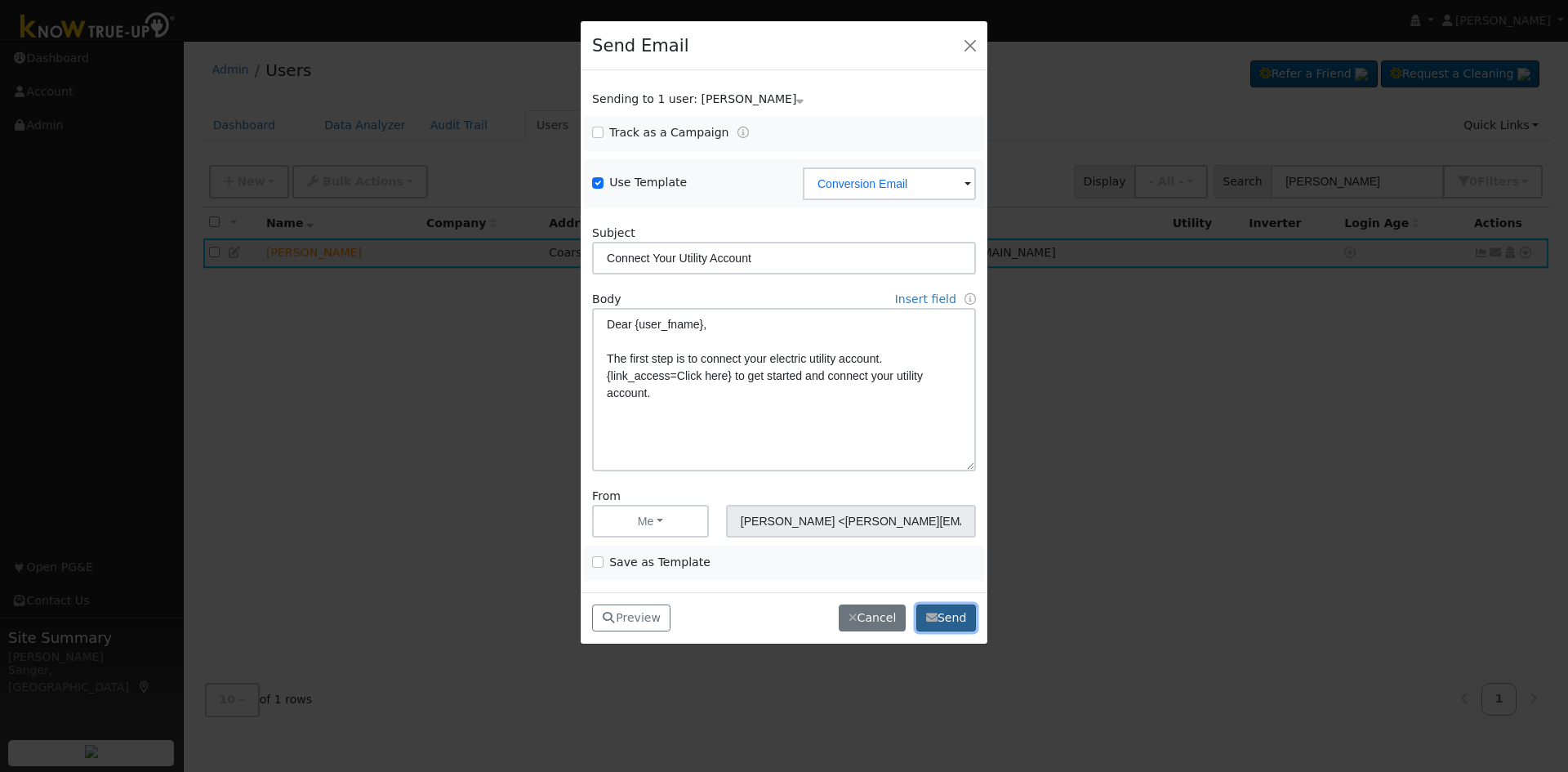
click at [937, 613] on button "Send" at bounding box center [946, 618] width 60 height 28
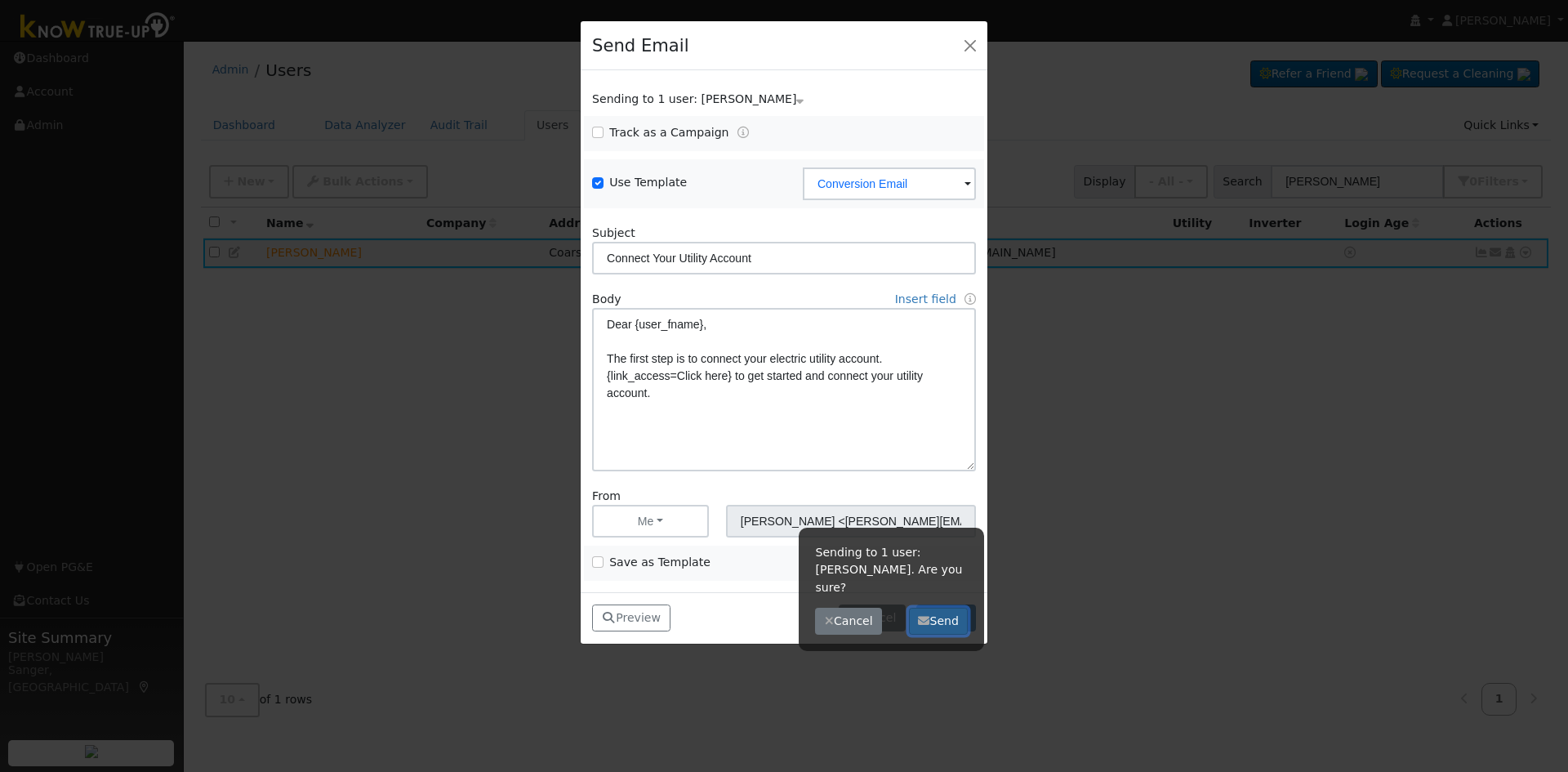
click at [933, 608] on button "Send" at bounding box center [939, 622] width 60 height 28
